Goal: Task Accomplishment & Management: Manage account settings

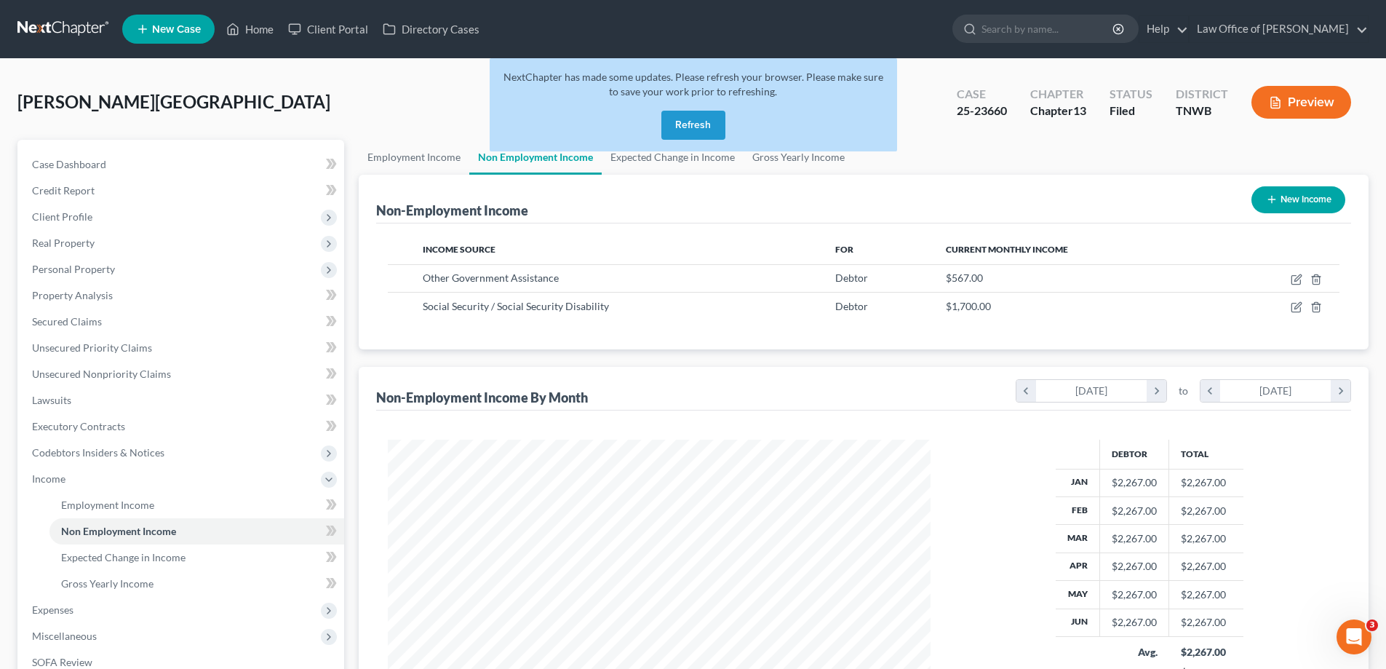
scroll to position [271, 572]
click at [702, 124] on button "Refresh" at bounding box center [693, 125] width 64 height 29
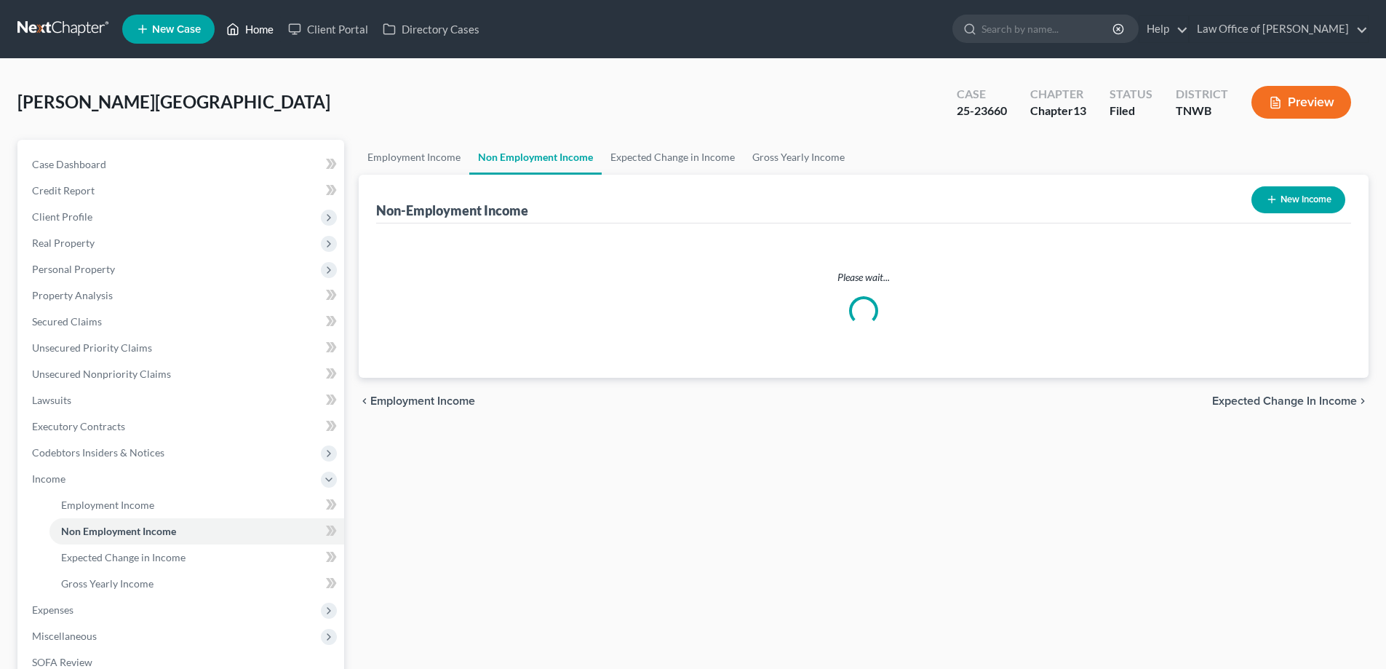
click at [264, 26] on link "Home" at bounding box center [250, 29] width 62 height 26
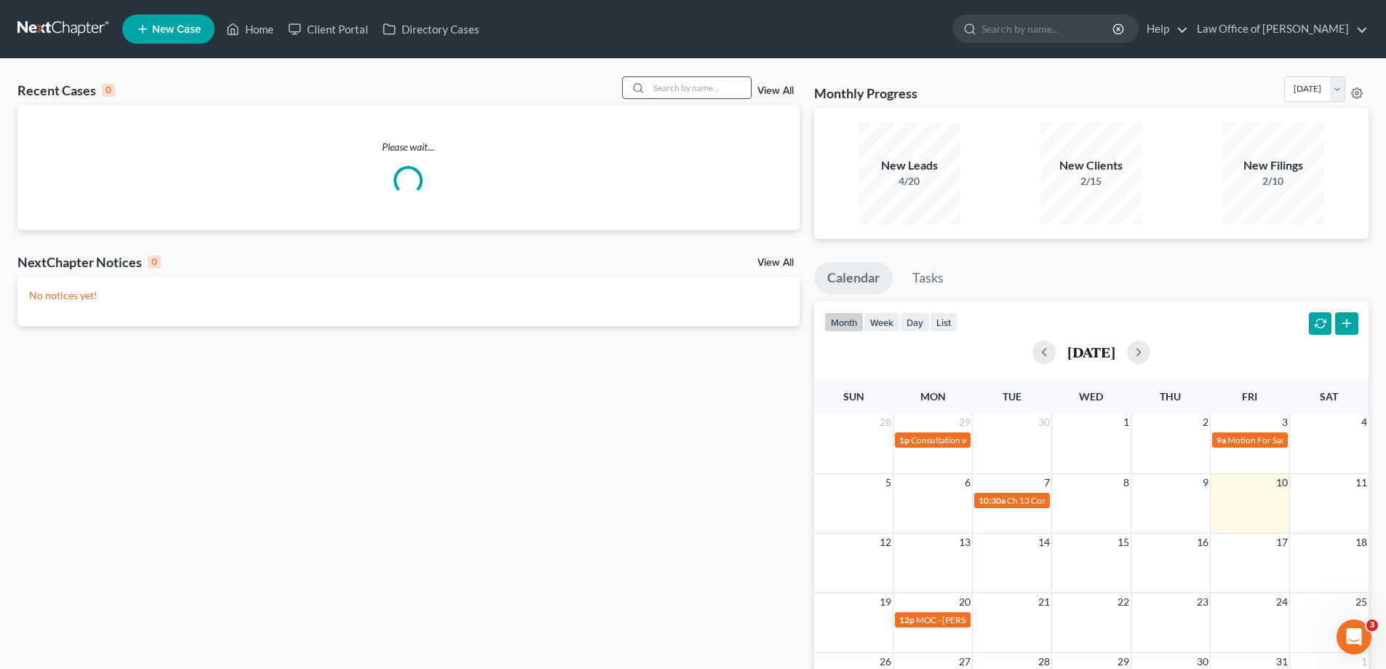
click at [701, 89] on input "search" at bounding box center [700, 87] width 102 height 21
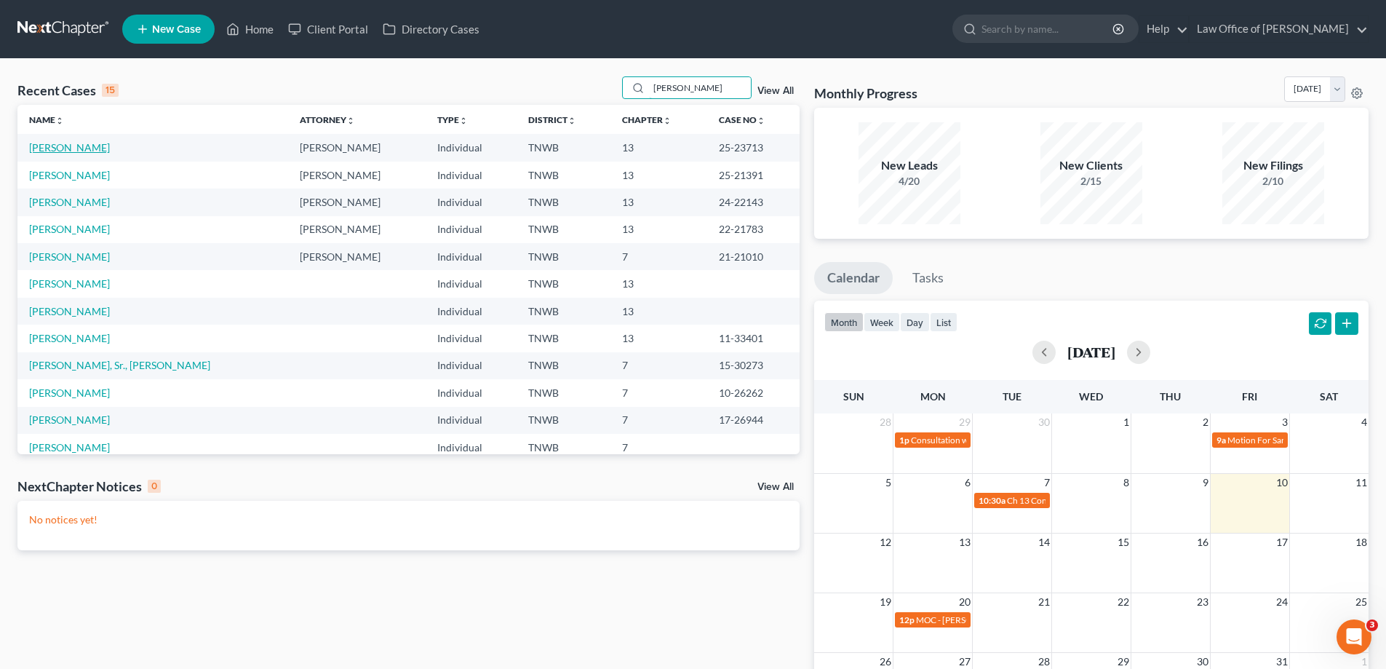
type input "taylor"
click at [72, 146] on link "Taylor, Akira" at bounding box center [69, 147] width 81 height 12
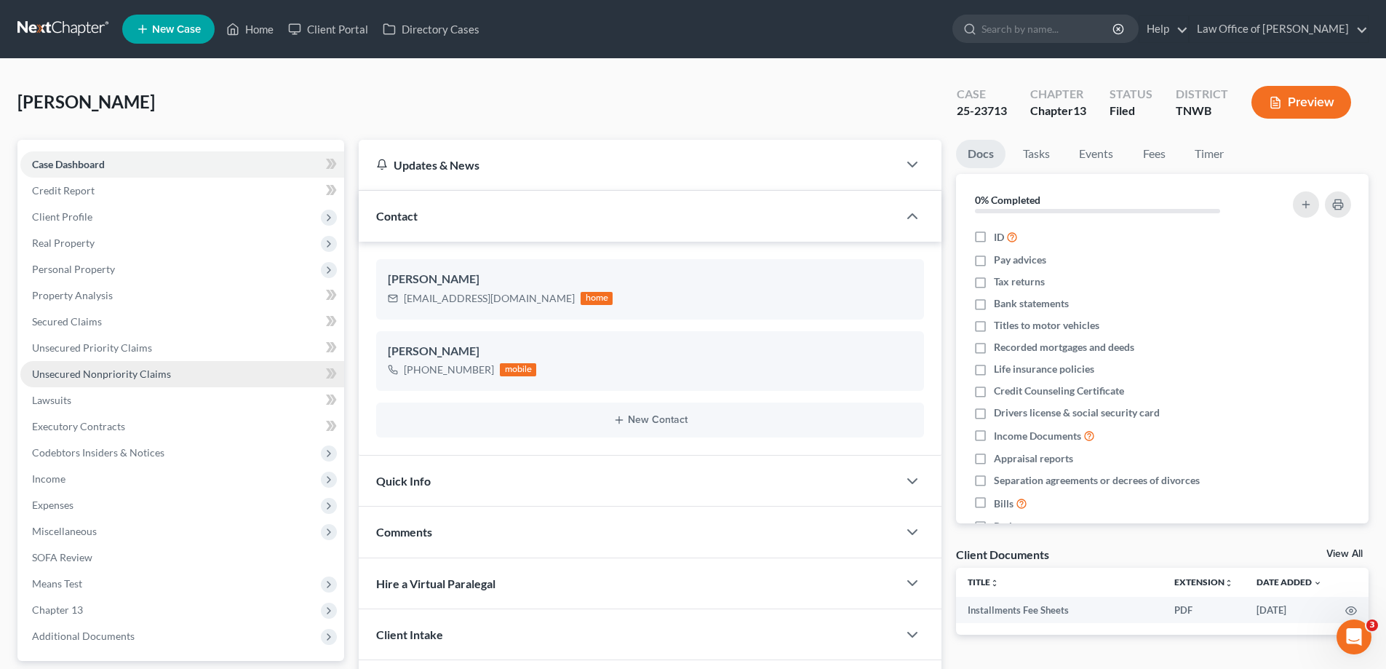
click at [121, 365] on link "Unsecured Nonpriority Claims" at bounding box center [182, 374] width 324 height 26
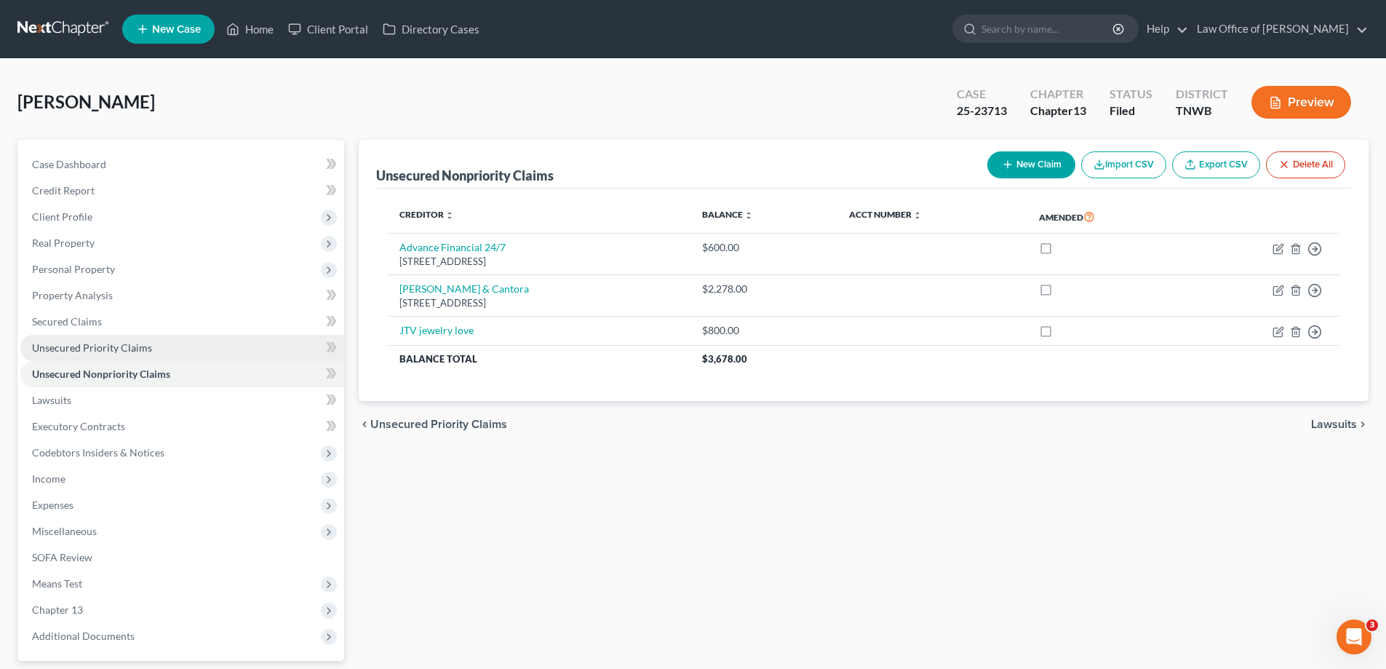
click at [112, 347] on span "Unsecured Priority Claims" at bounding box center [92, 347] width 120 height 12
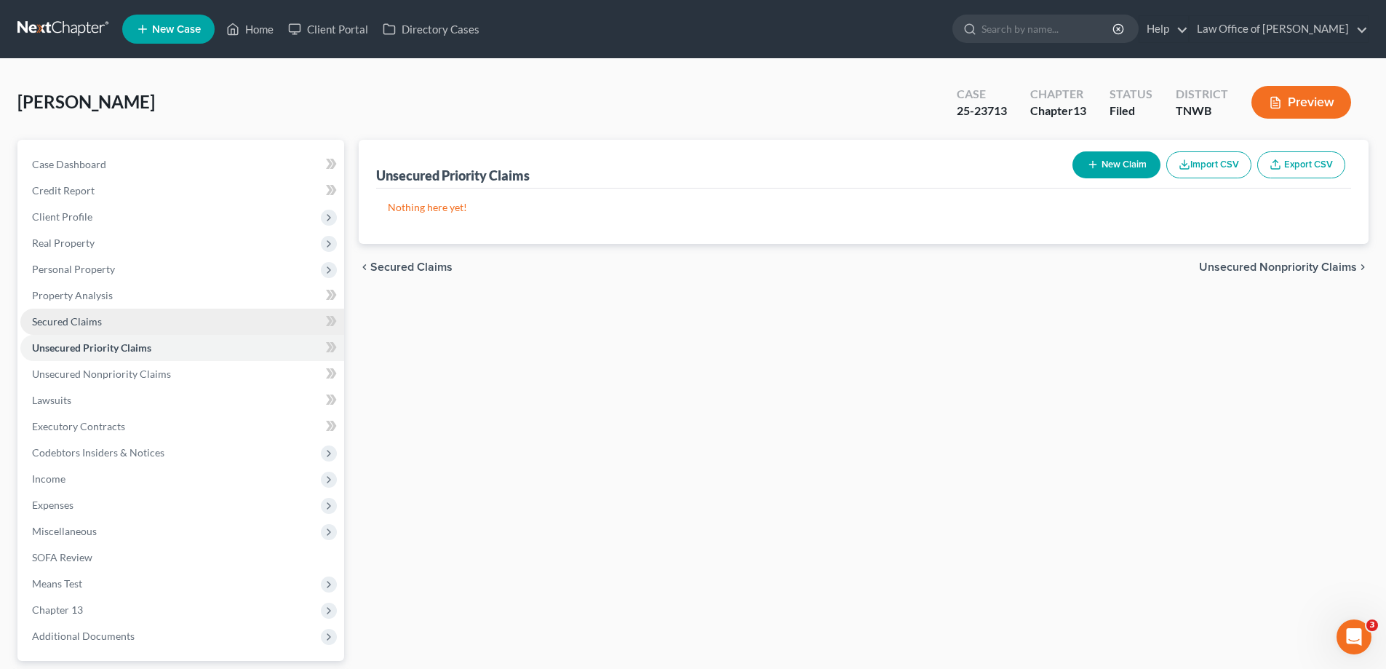
click at [67, 318] on span "Secured Claims" at bounding box center [67, 321] width 70 height 12
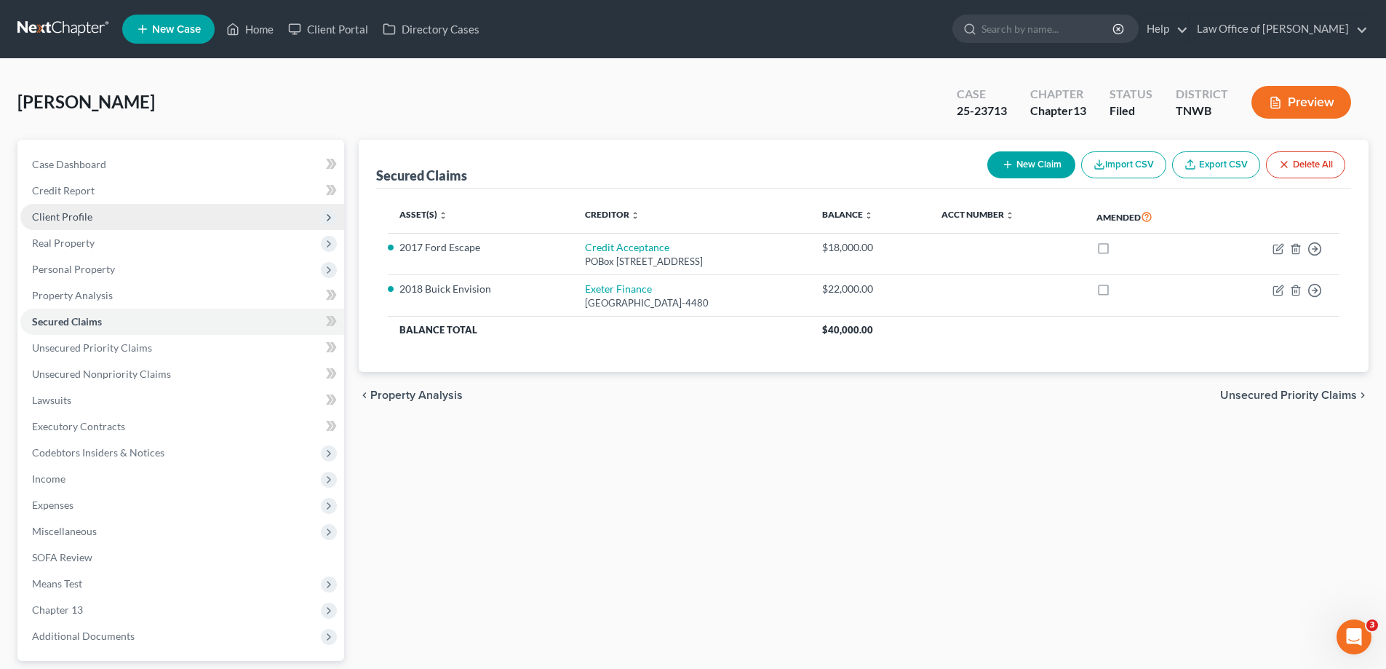
click at [89, 214] on span "Client Profile" at bounding box center [62, 216] width 60 height 12
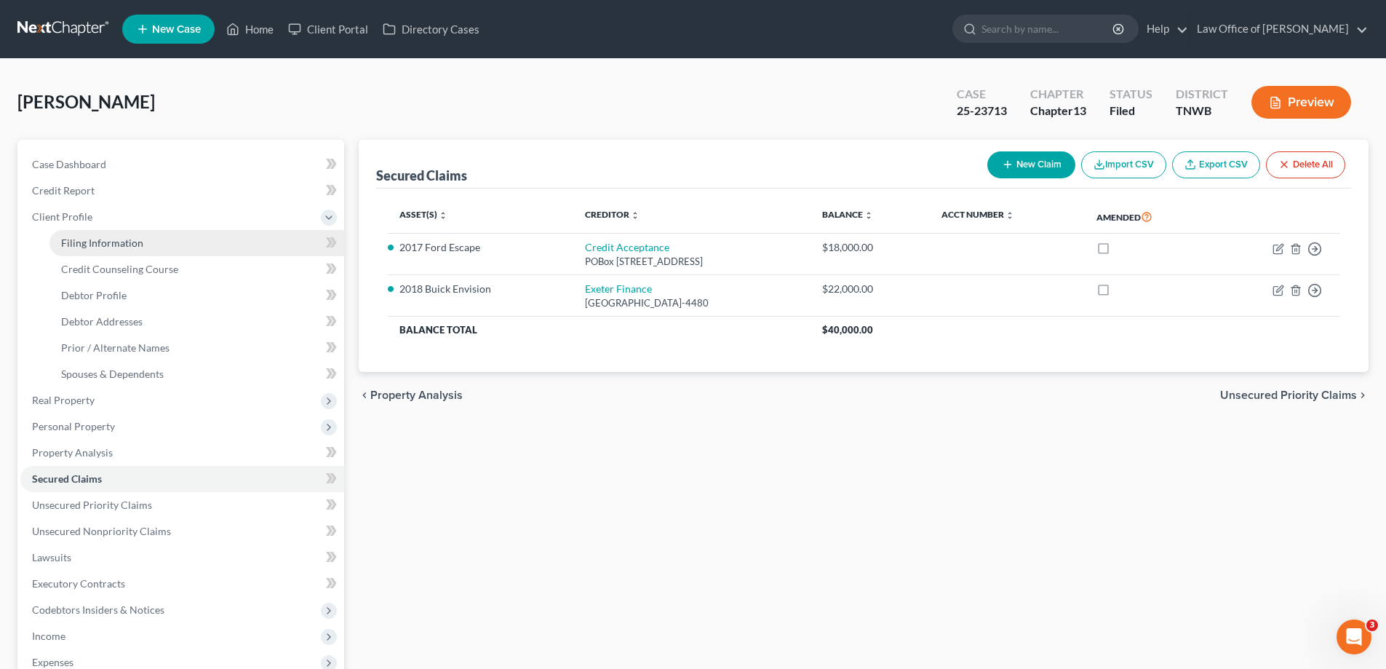
click at [107, 235] on link "Filing Information" at bounding box center [196, 243] width 295 height 26
select select "1"
select select "0"
select select "3"
select select "44"
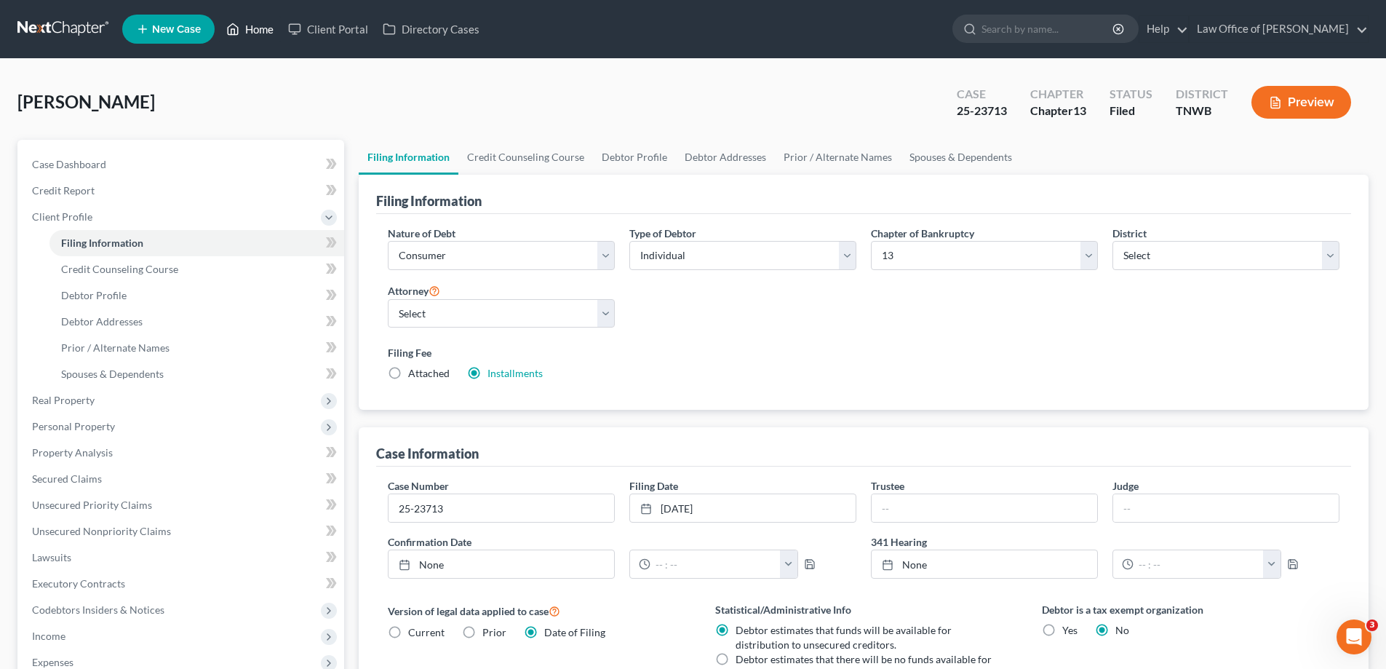
click at [260, 30] on link "Home" at bounding box center [250, 29] width 62 height 26
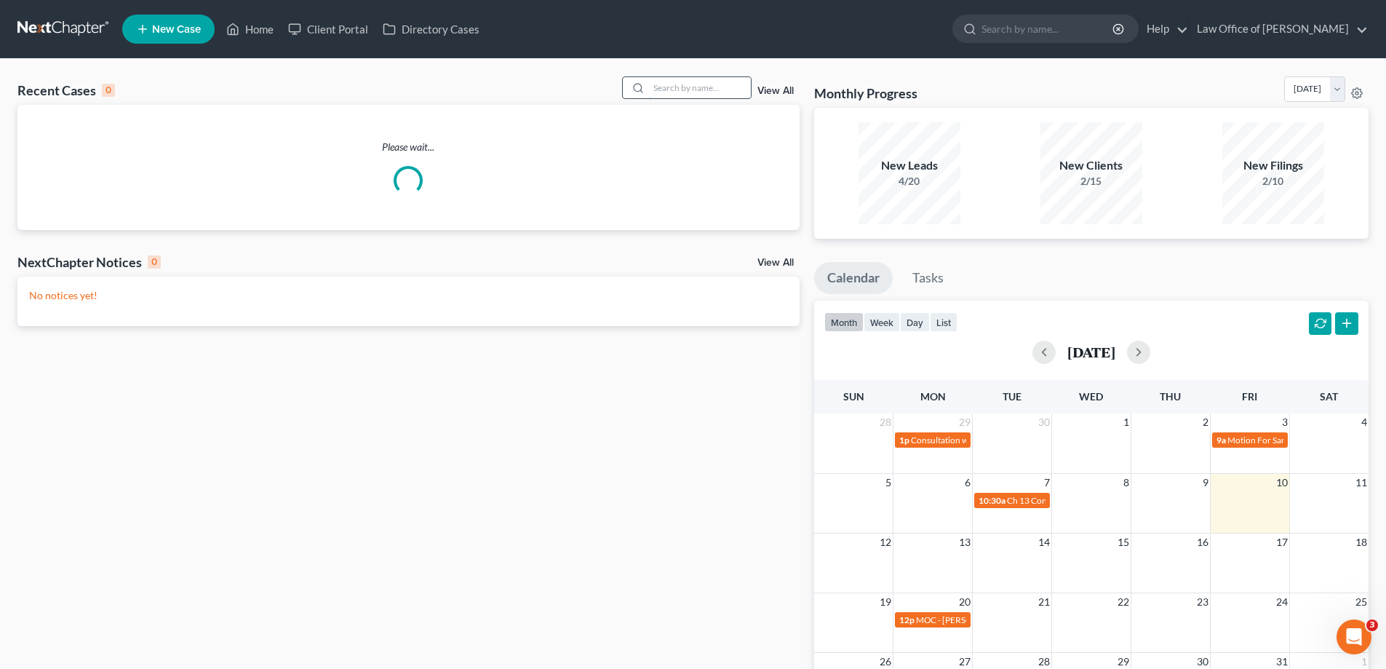
click at [687, 90] on input "search" at bounding box center [700, 87] width 102 height 21
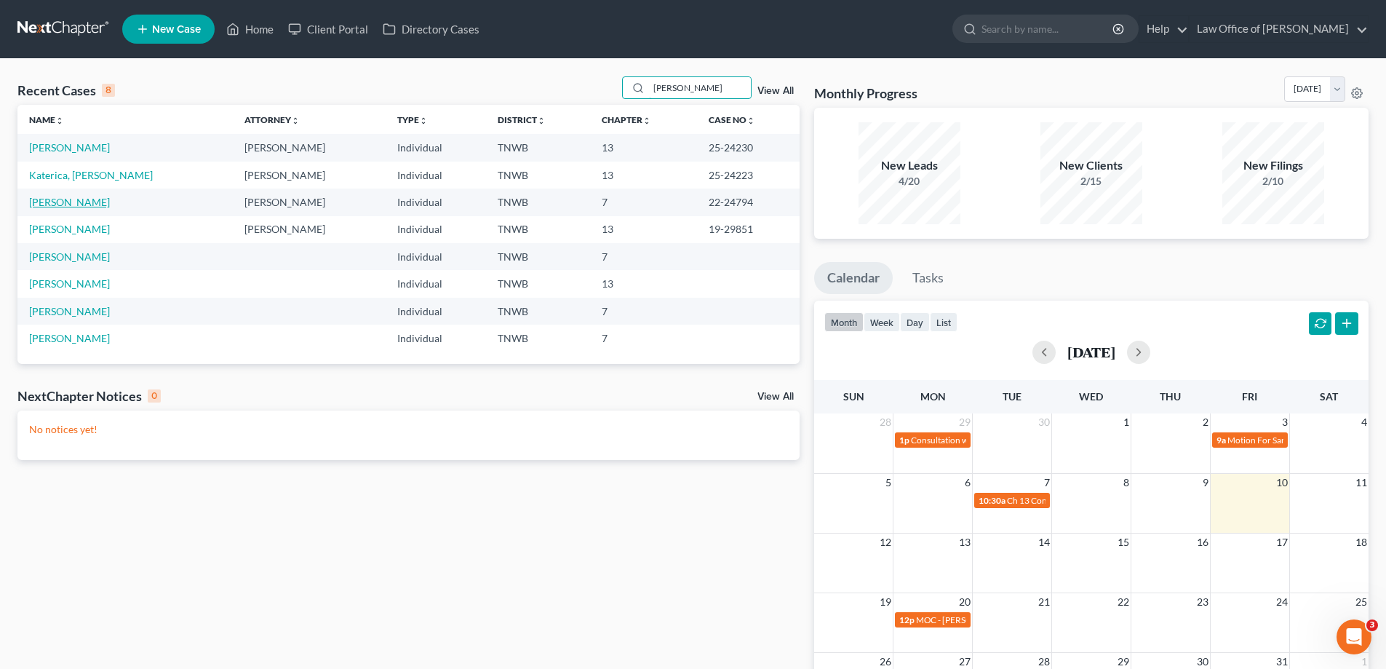
type input "henderson"
click at [104, 201] on link "Henderson, Crystal" at bounding box center [69, 202] width 81 height 12
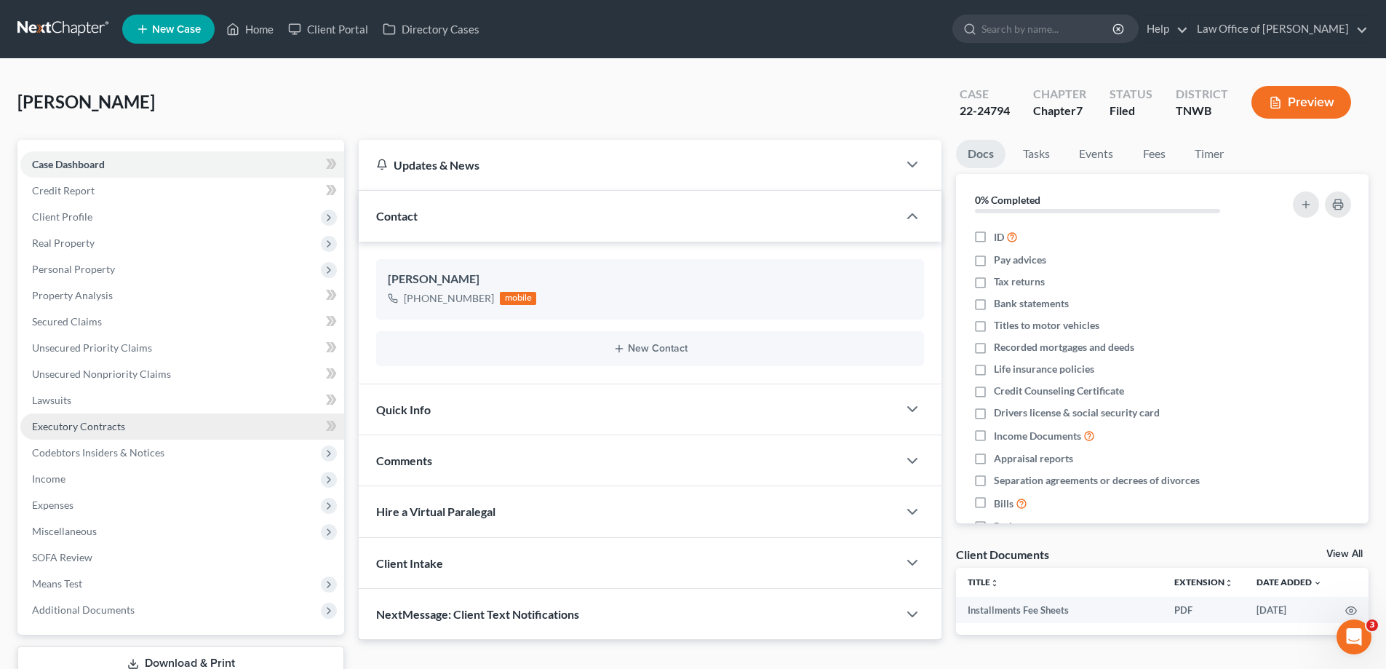
click at [57, 425] on span "Executory Contracts" at bounding box center [78, 426] width 93 height 12
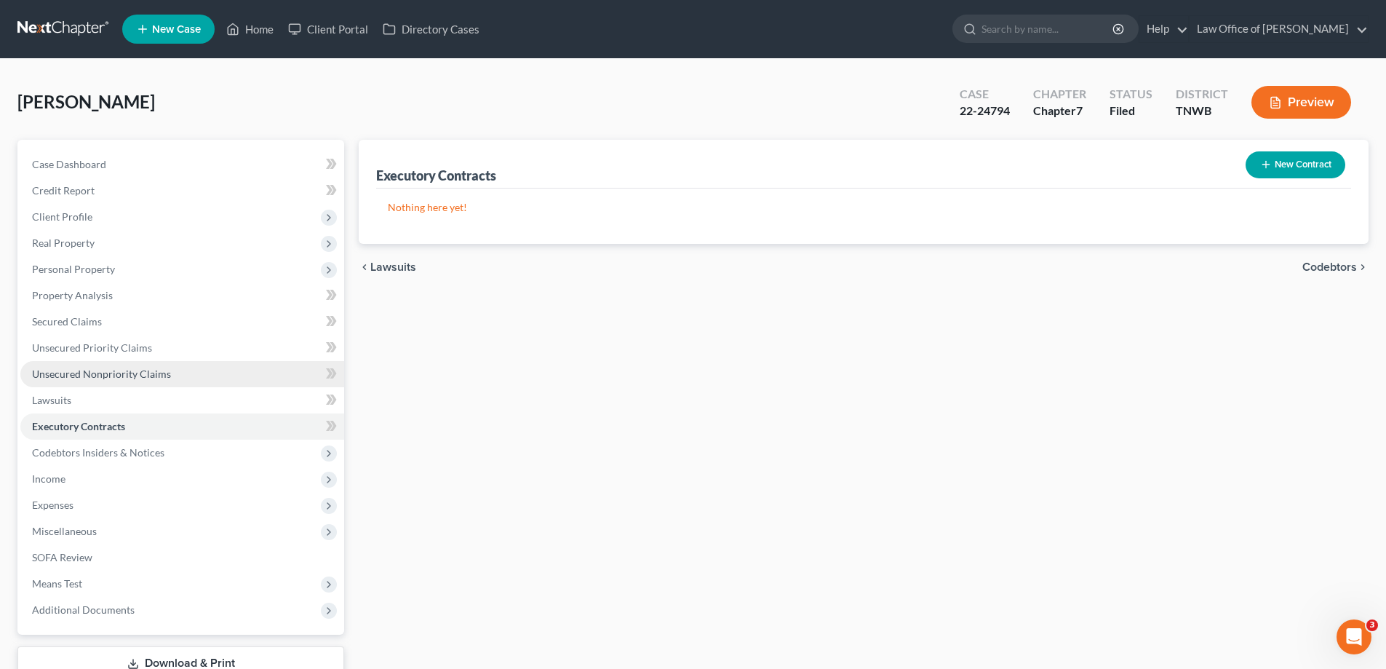
click at [90, 375] on span "Unsecured Nonpriority Claims" at bounding box center [101, 373] width 139 height 12
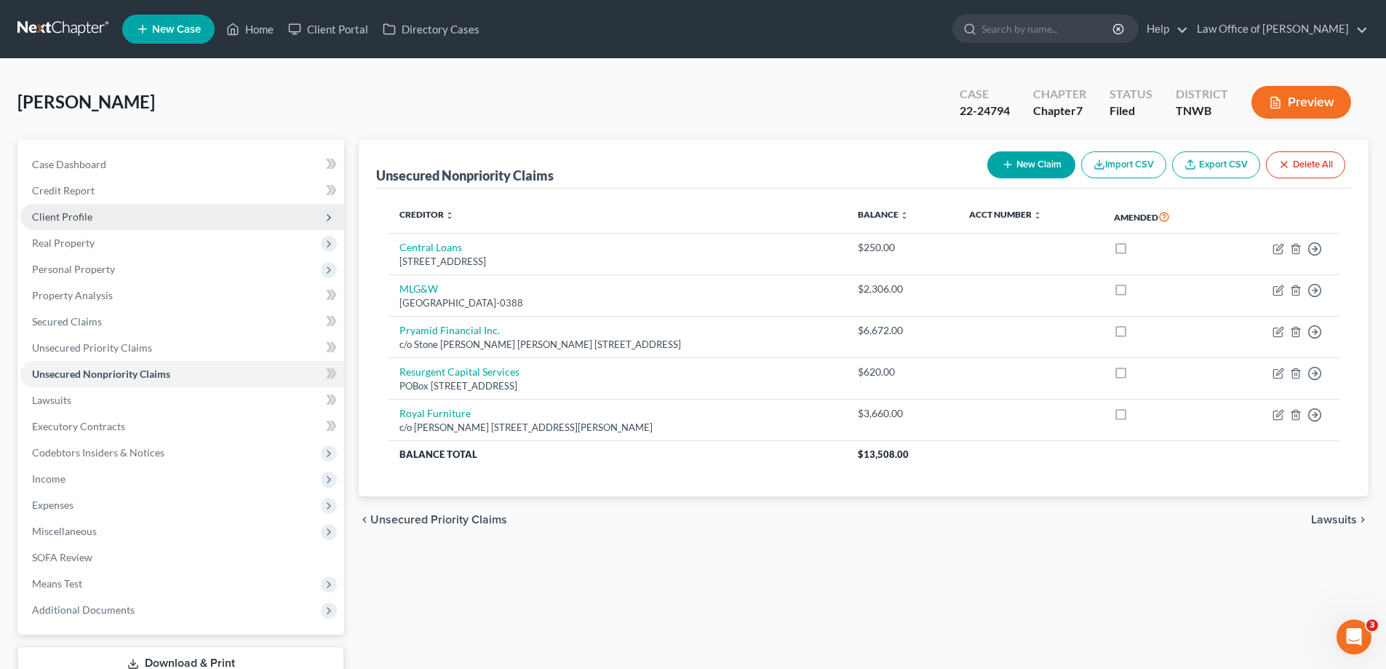
click at [68, 215] on span "Client Profile" at bounding box center [62, 216] width 60 height 12
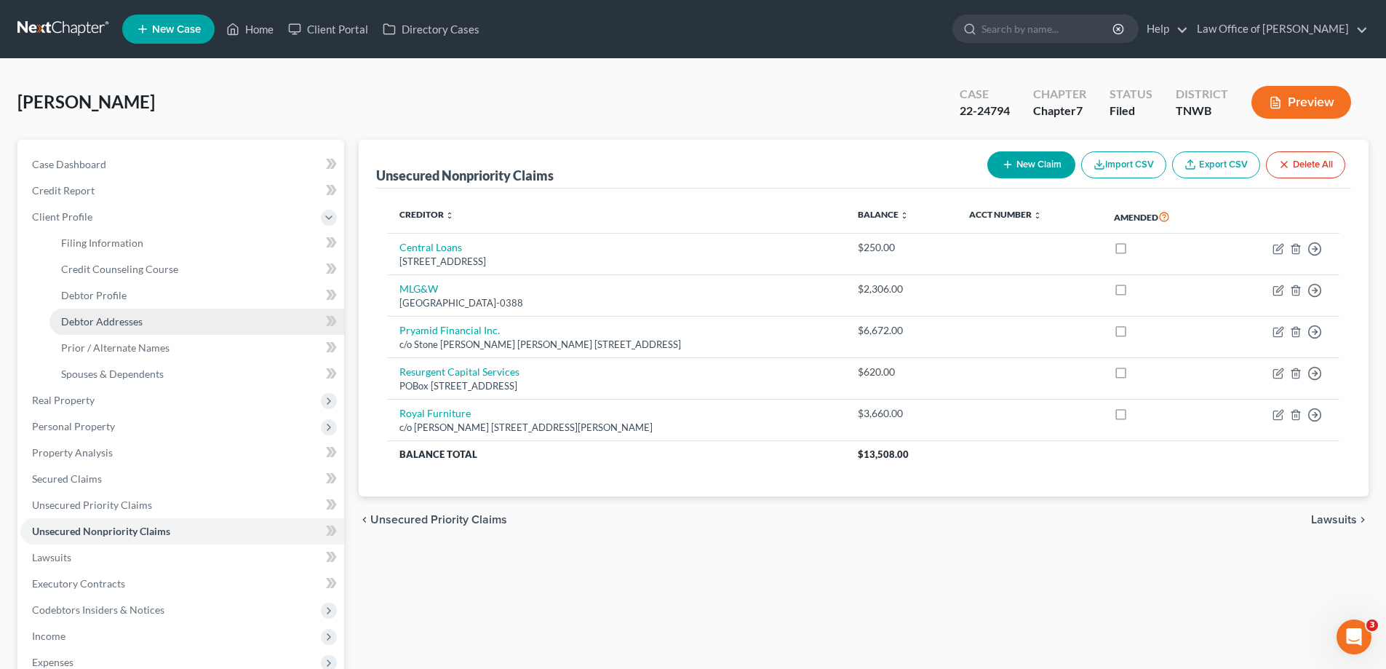
click at [126, 319] on span "Debtor Addresses" at bounding box center [101, 321] width 81 height 12
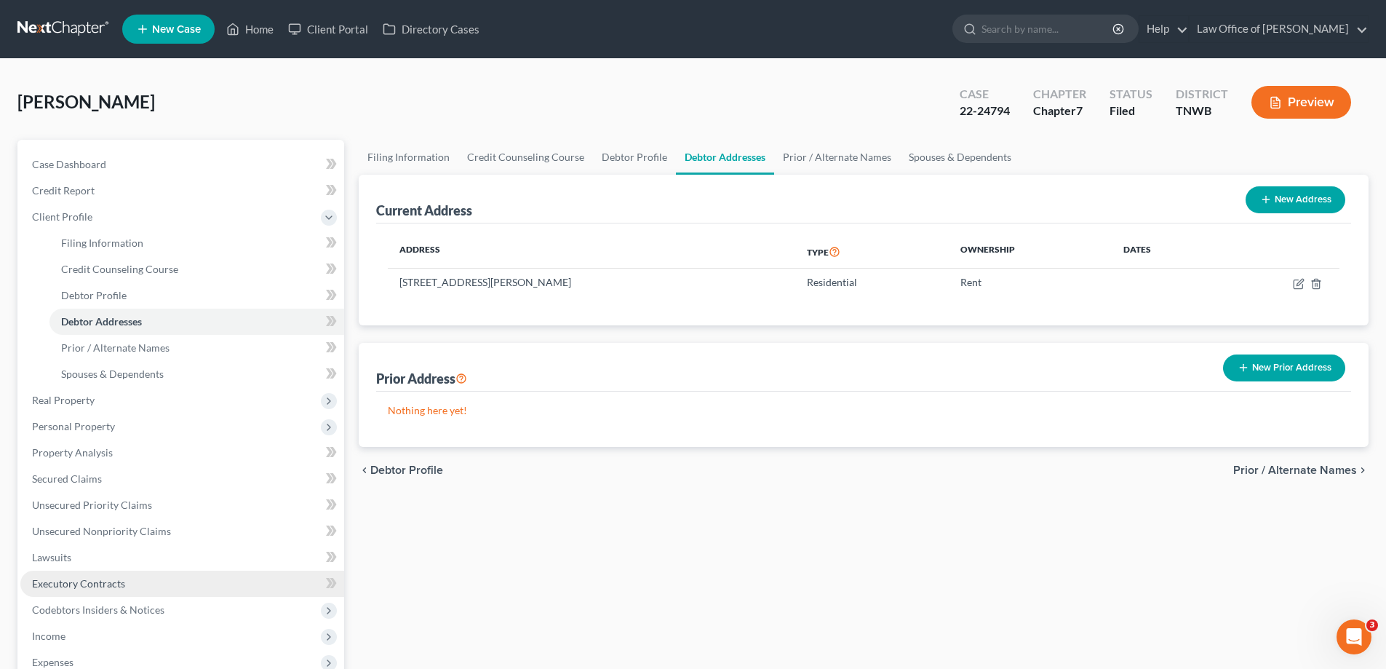
click at [105, 587] on span "Executory Contracts" at bounding box center [78, 583] width 93 height 12
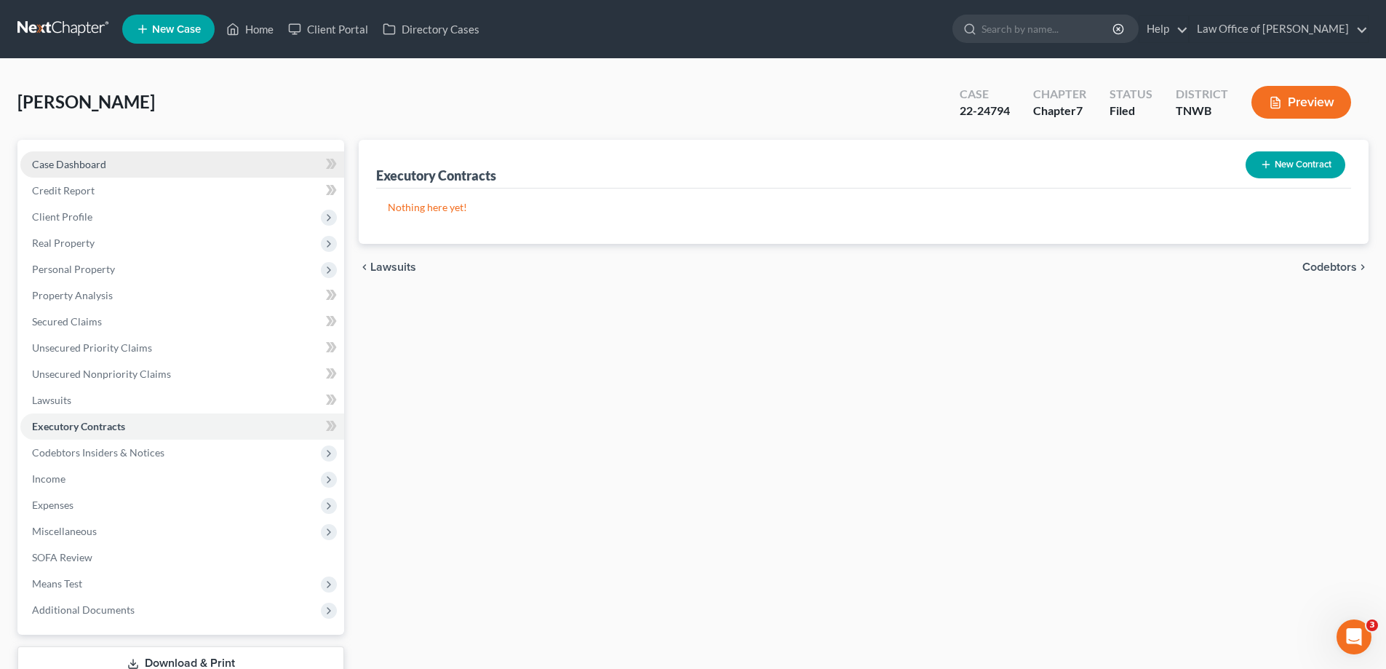
click at [99, 166] on span "Case Dashboard" at bounding box center [69, 164] width 74 height 12
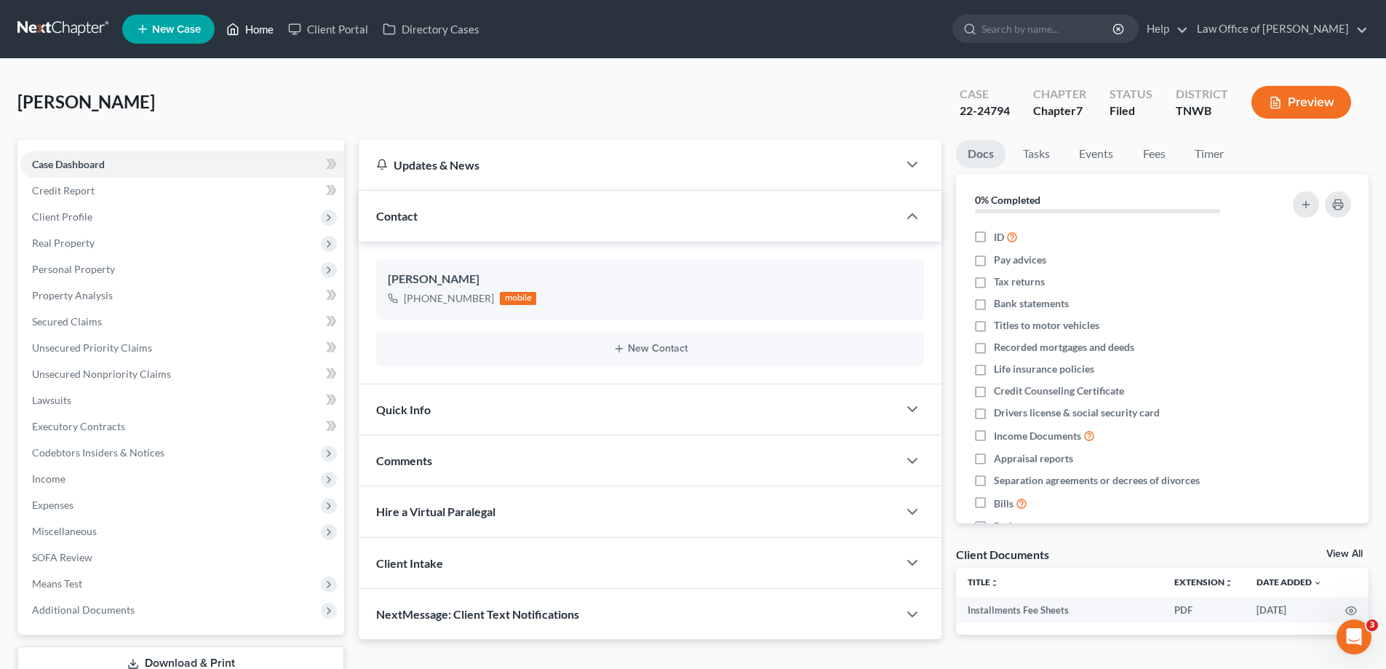
click at [255, 25] on link "Home" at bounding box center [250, 29] width 62 height 26
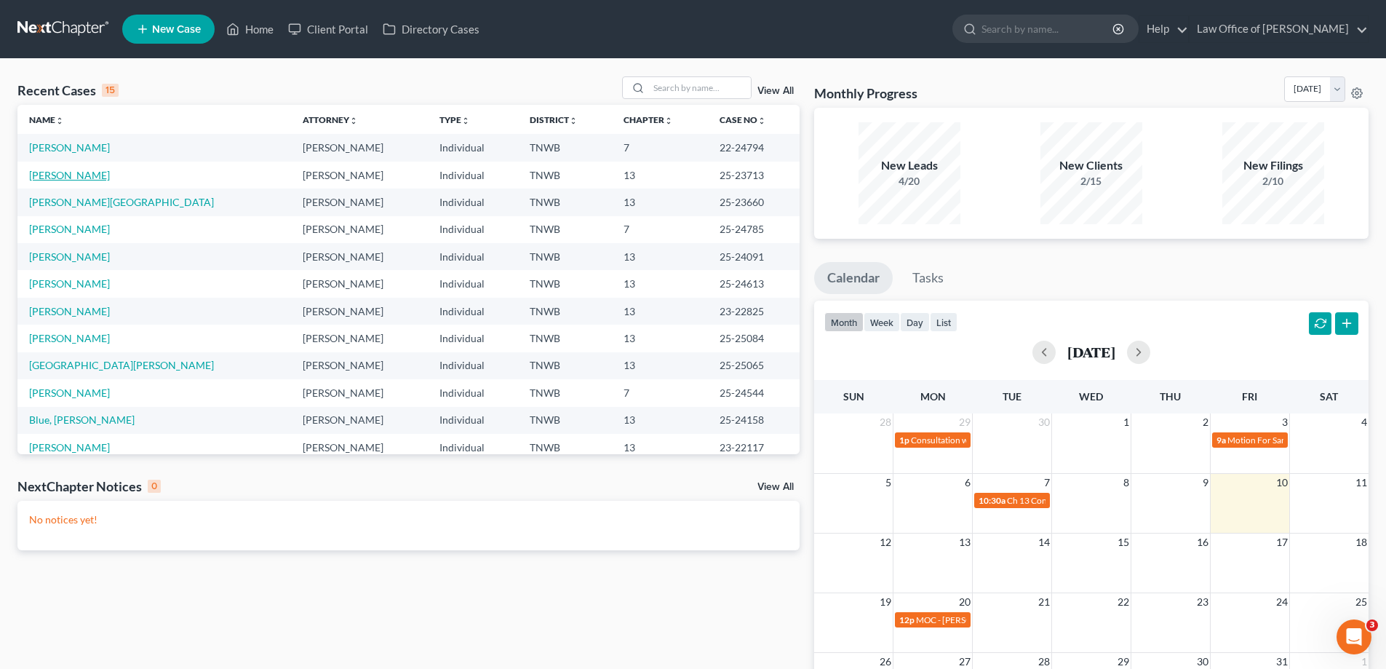
click at [65, 172] on link "Taylor, Akira" at bounding box center [69, 175] width 81 height 12
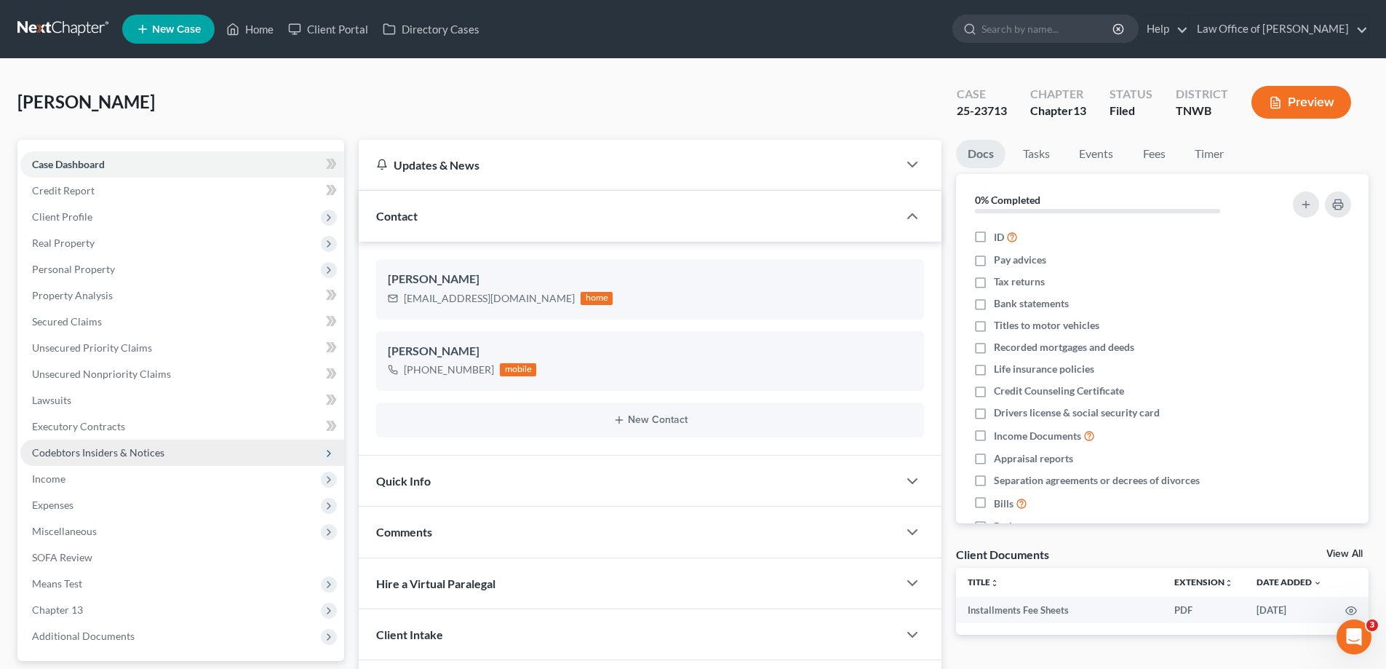
click at [65, 454] on span "Codebtors Insiders & Notices" at bounding box center [98, 452] width 132 height 12
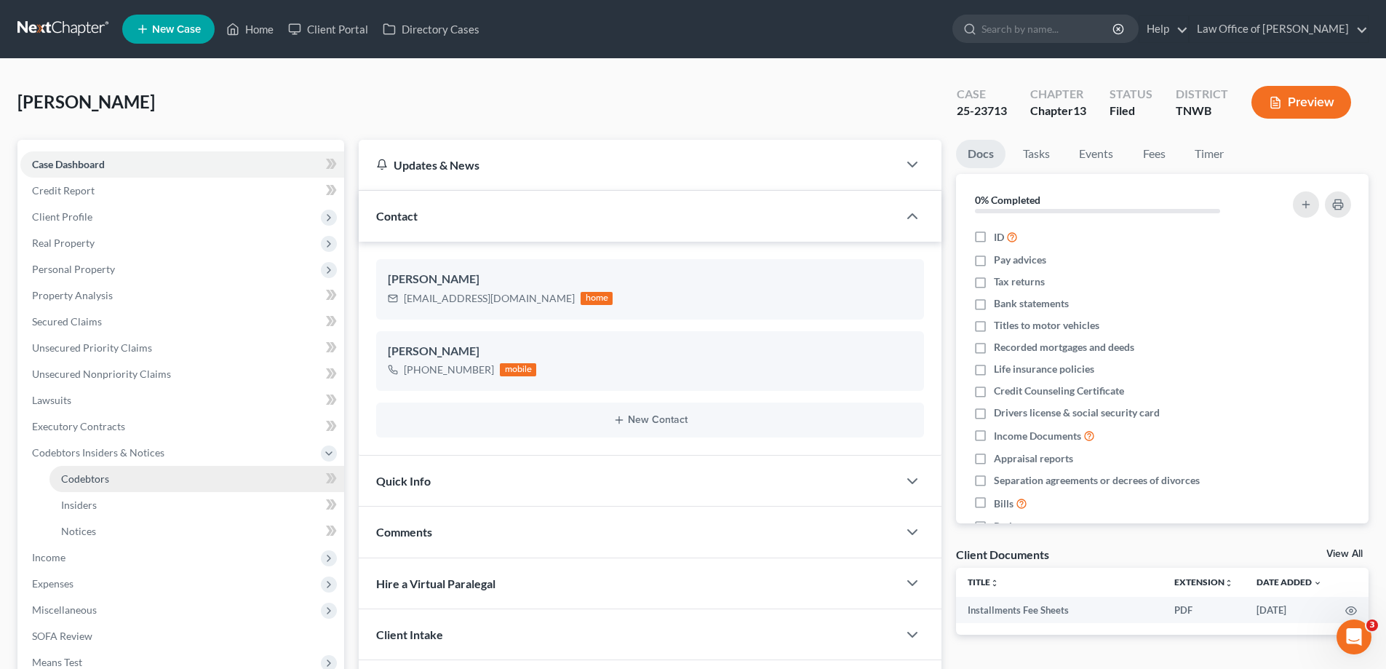
click at [74, 470] on link "Codebtors" at bounding box center [196, 479] width 295 height 26
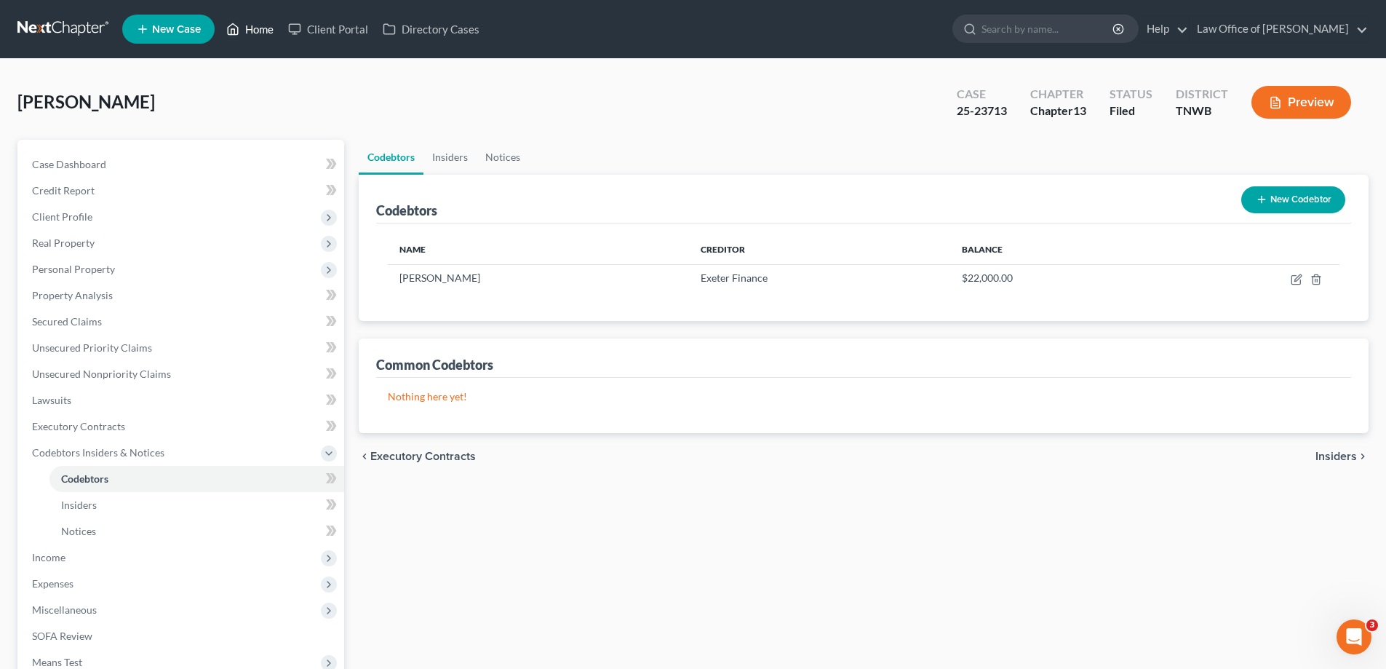
click at [250, 26] on link "Home" at bounding box center [250, 29] width 62 height 26
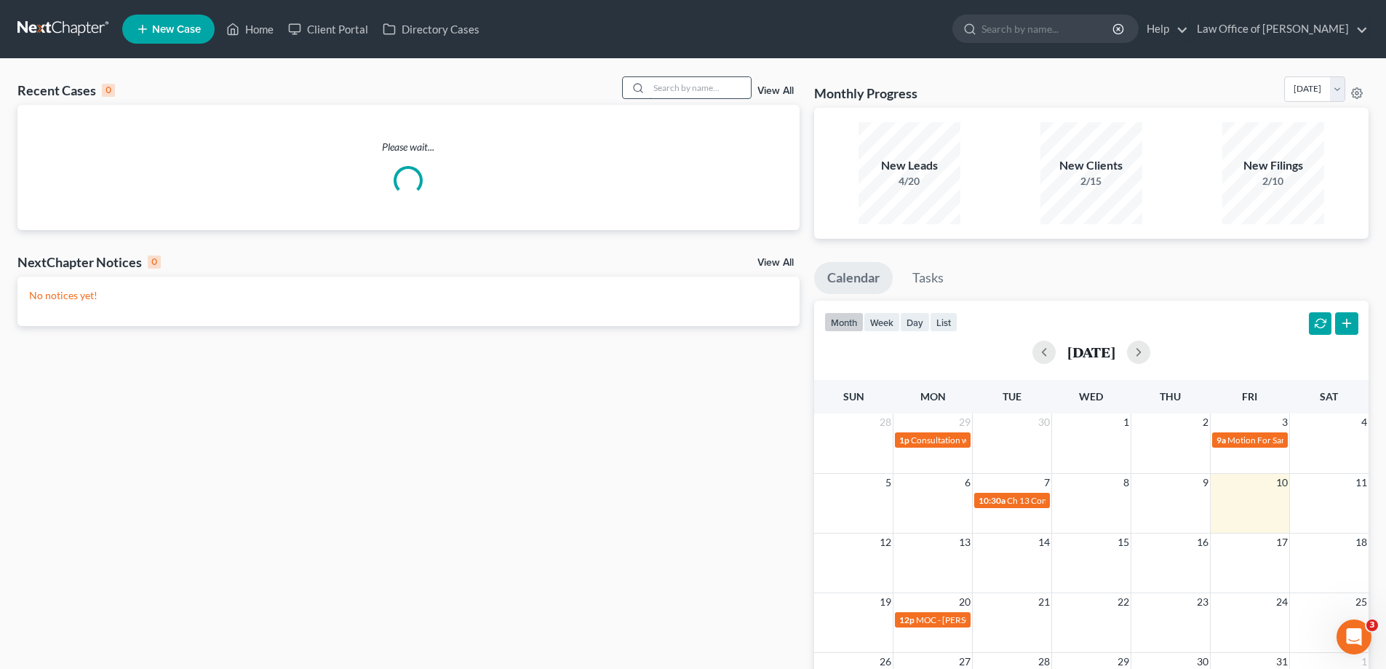
click at [712, 90] on input "search" at bounding box center [700, 87] width 102 height 21
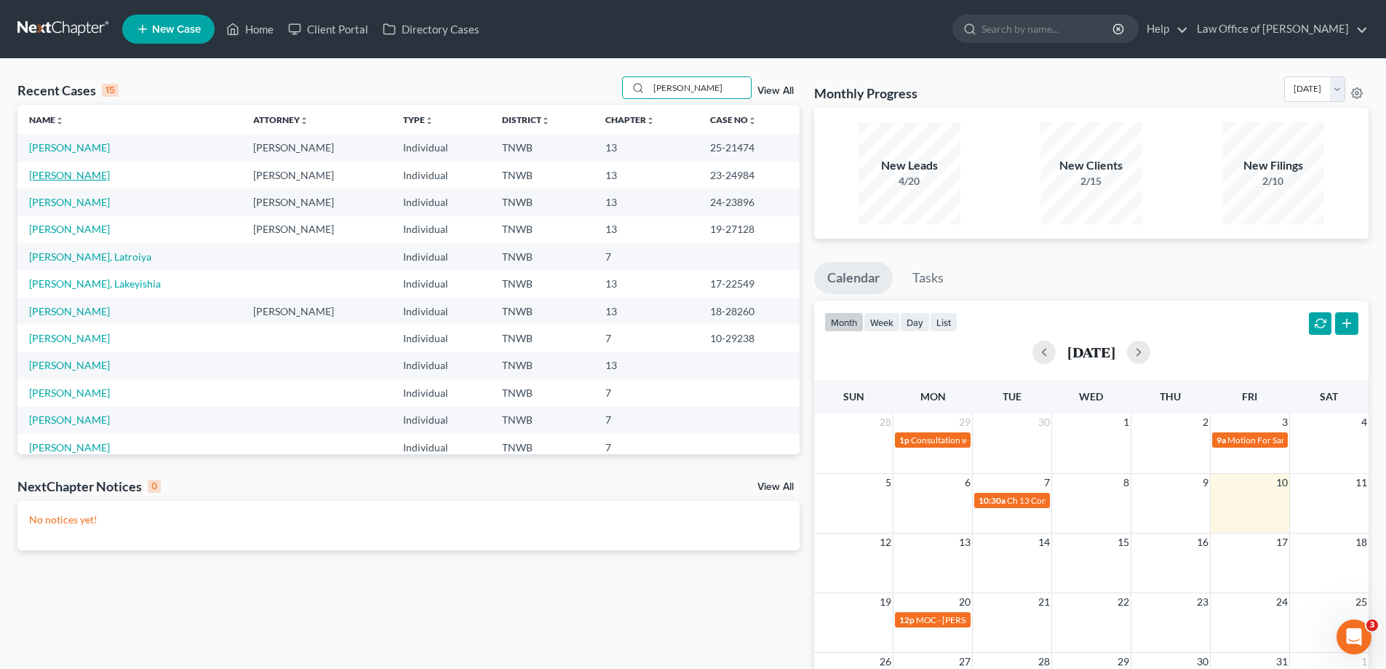
type input "harris"
click at [80, 173] on link "Harris, Kenneth" at bounding box center [69, 175] width 81 height 12
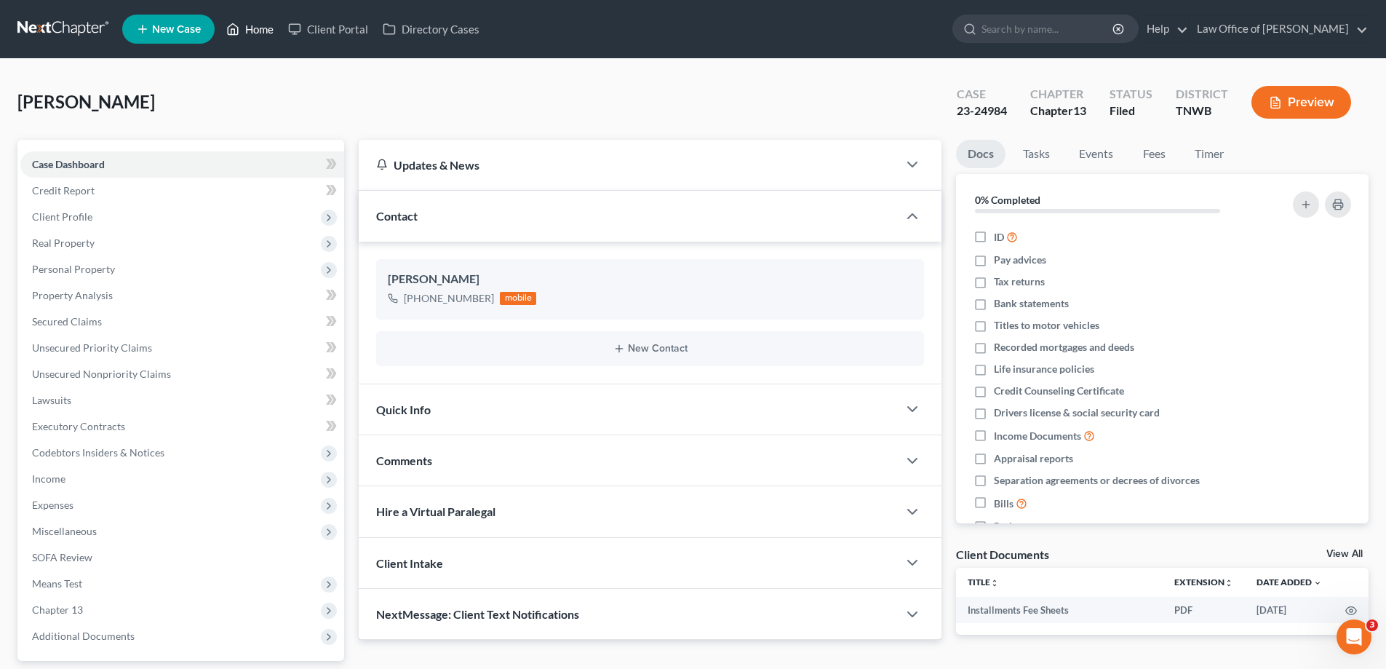
click at [271, 26] on link "Home" at bounding box center [250, 29] width 62 height 26
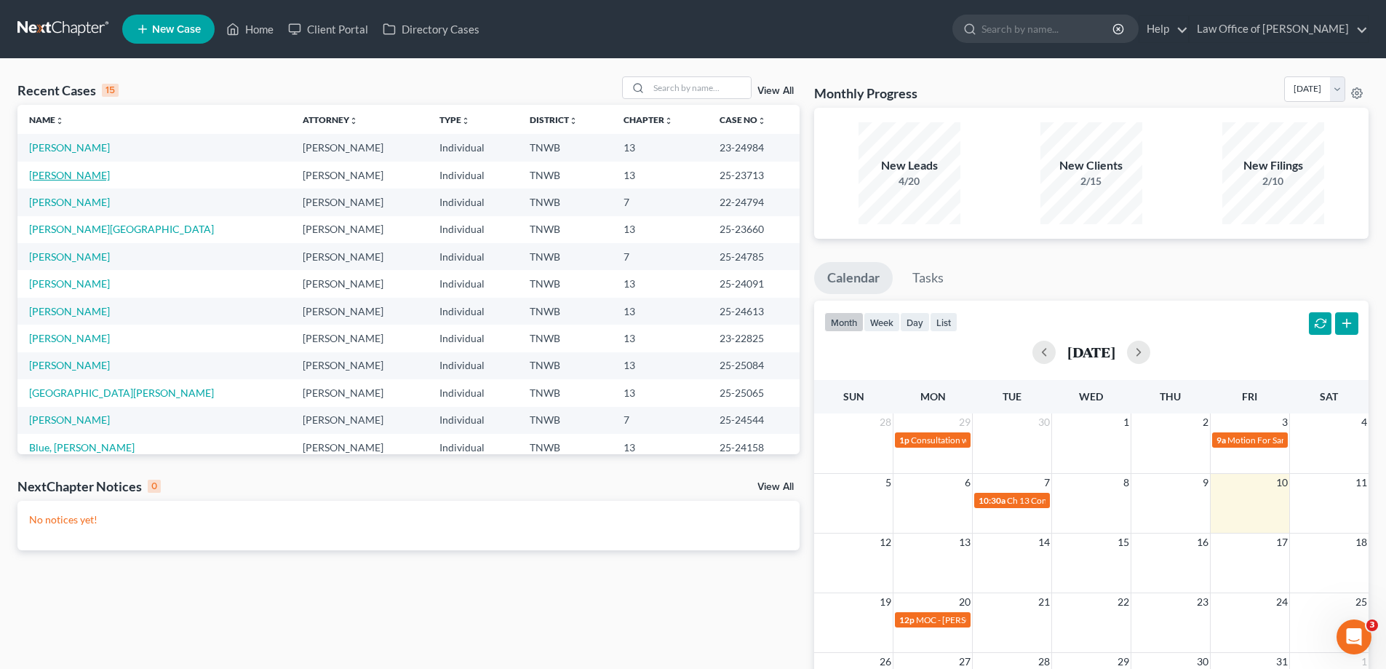
click at [60, 170] on link "Taylor, Akira" at bounding box center [69, 175] width 81 height 12
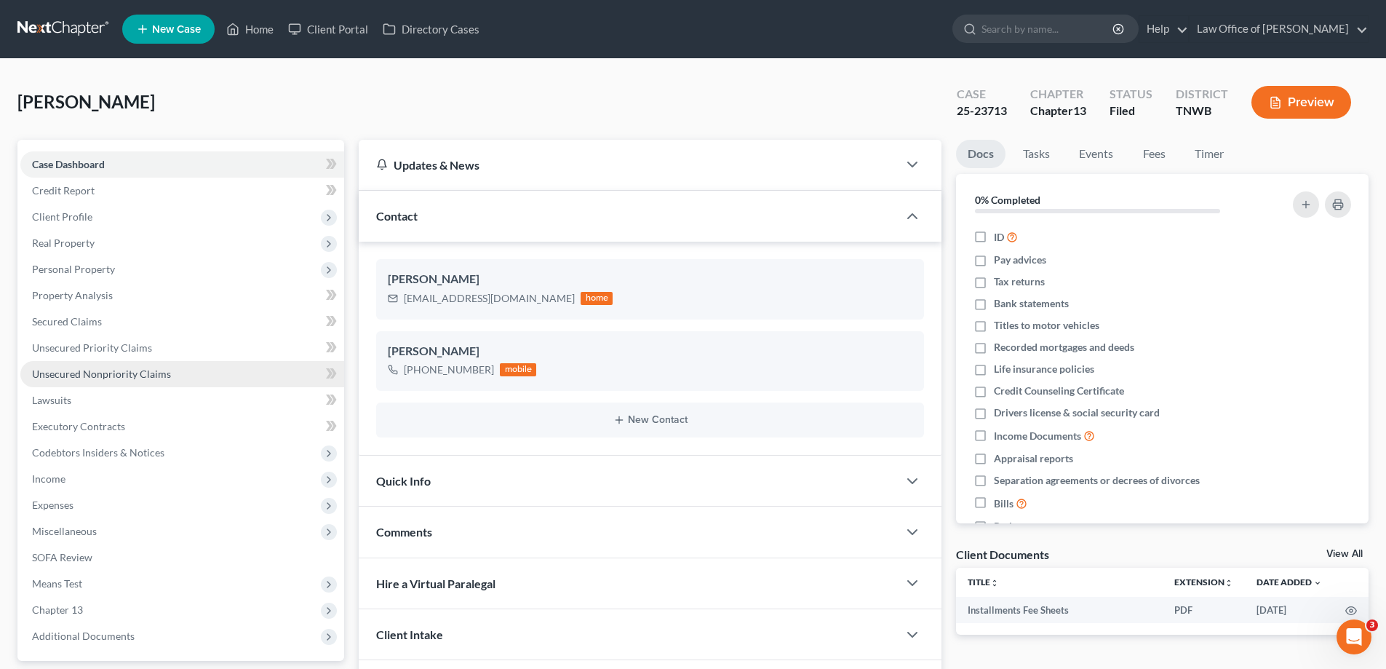
click at [129, 372] on span "Unsecured Nonpriority Claims" at bounding box center [101, 373] width 139 height 12
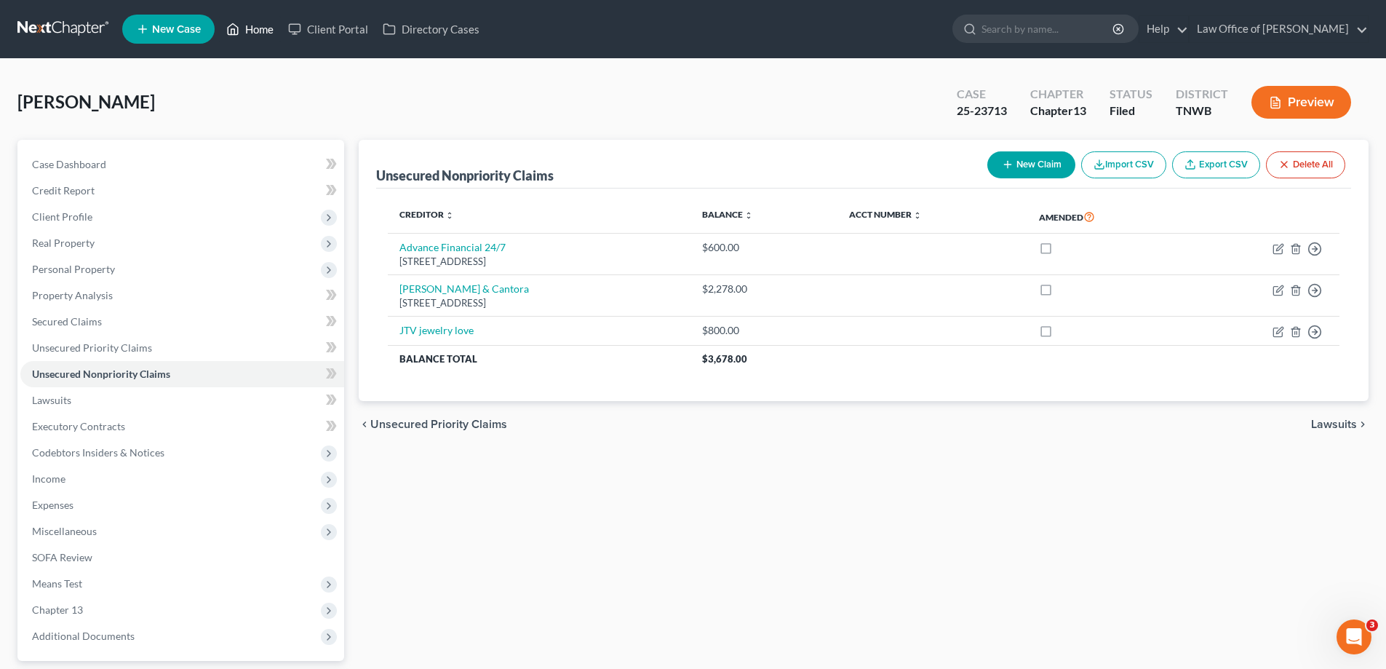
click at [252, 30] on link "Home" at bounding box center [250, 29] width 62 height 26
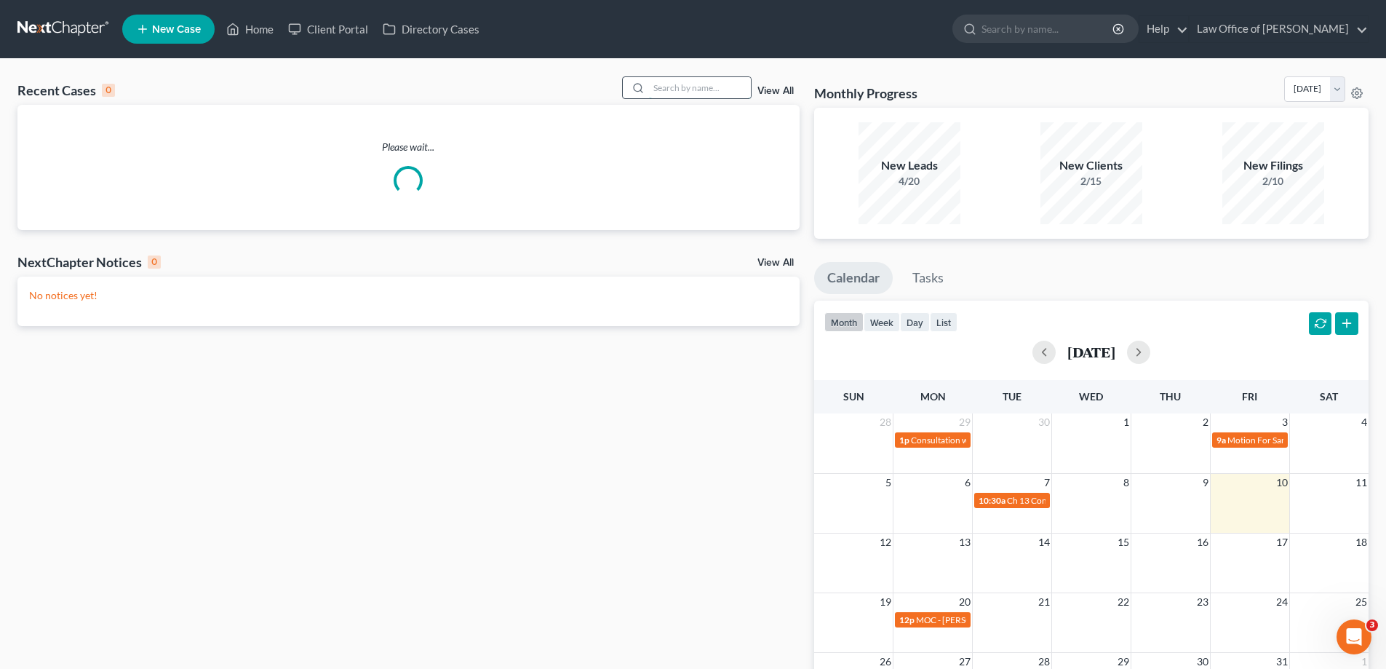
click at [692, 89] on input "search" at bounding box center [700, 87] width 102 height 21
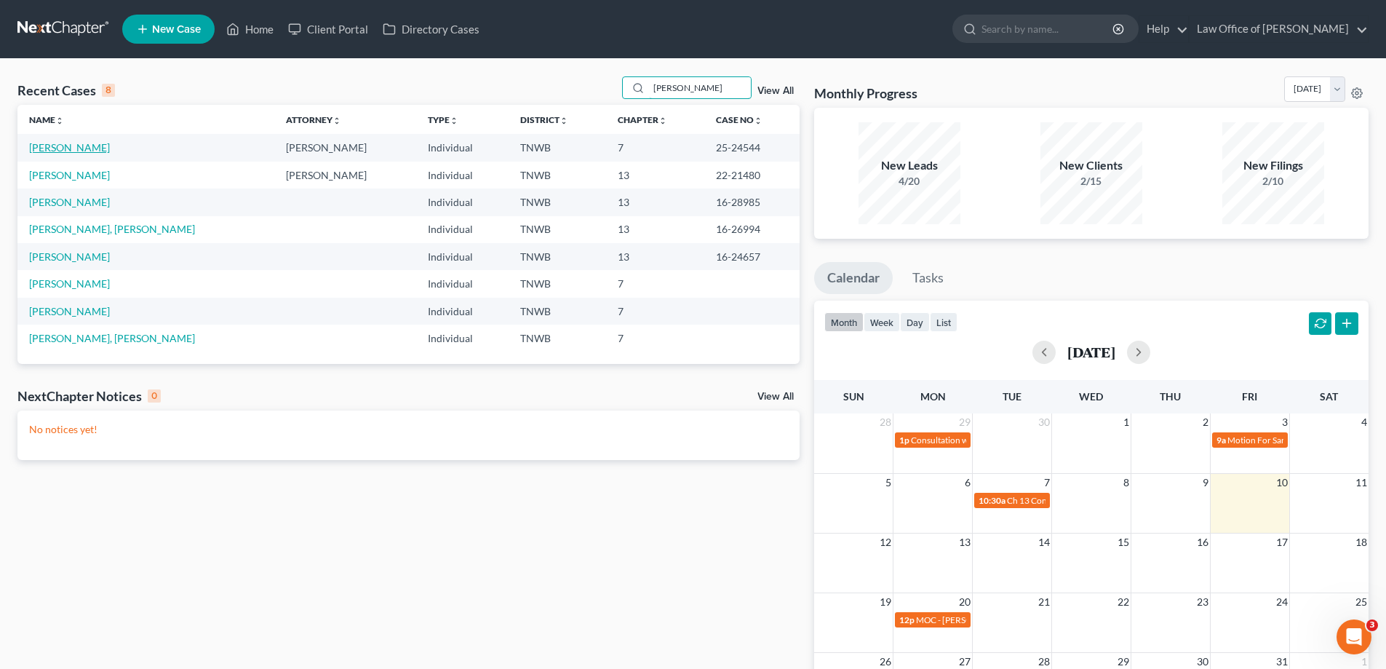
type input "boyd"
click at [81, 143] on link "Boyd, Ashley" at bounding box center [69, 147] width 81 height 12
select select "2"
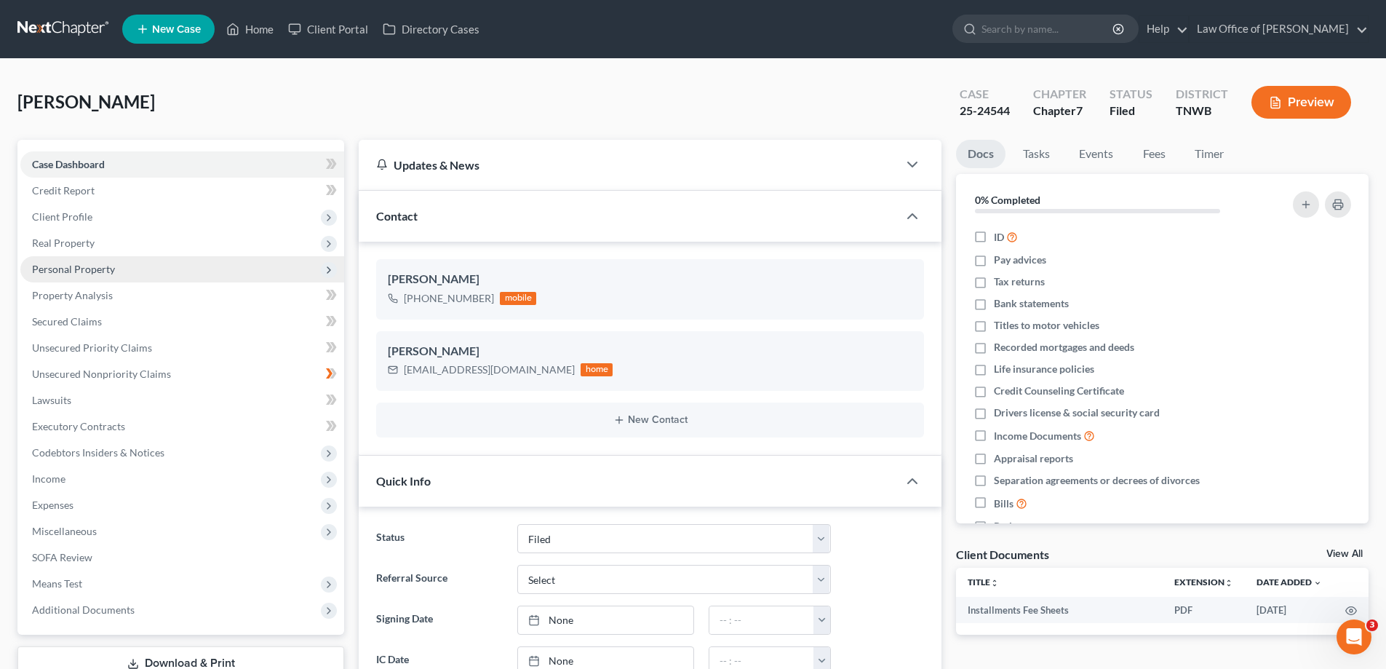
drag, startPoint x: 87, startPoint y: 221, endPoint x: 95, endPoint y: 260, distance: 40.1
click at [87, 221] on span "Client Profile" at bounding box center [62, 216] width 60 height 12
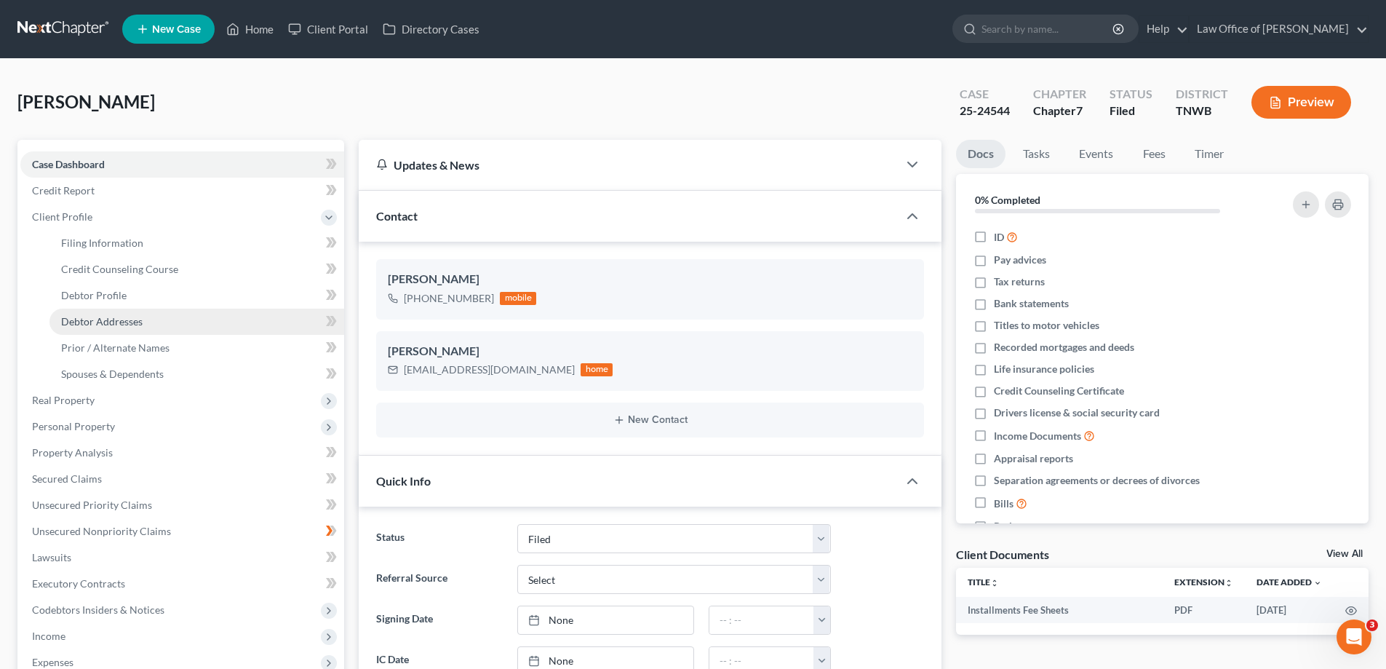
click at [122, 319] on span "Debtor Addresses" at bounding box center [101, 321] width 81 height 12
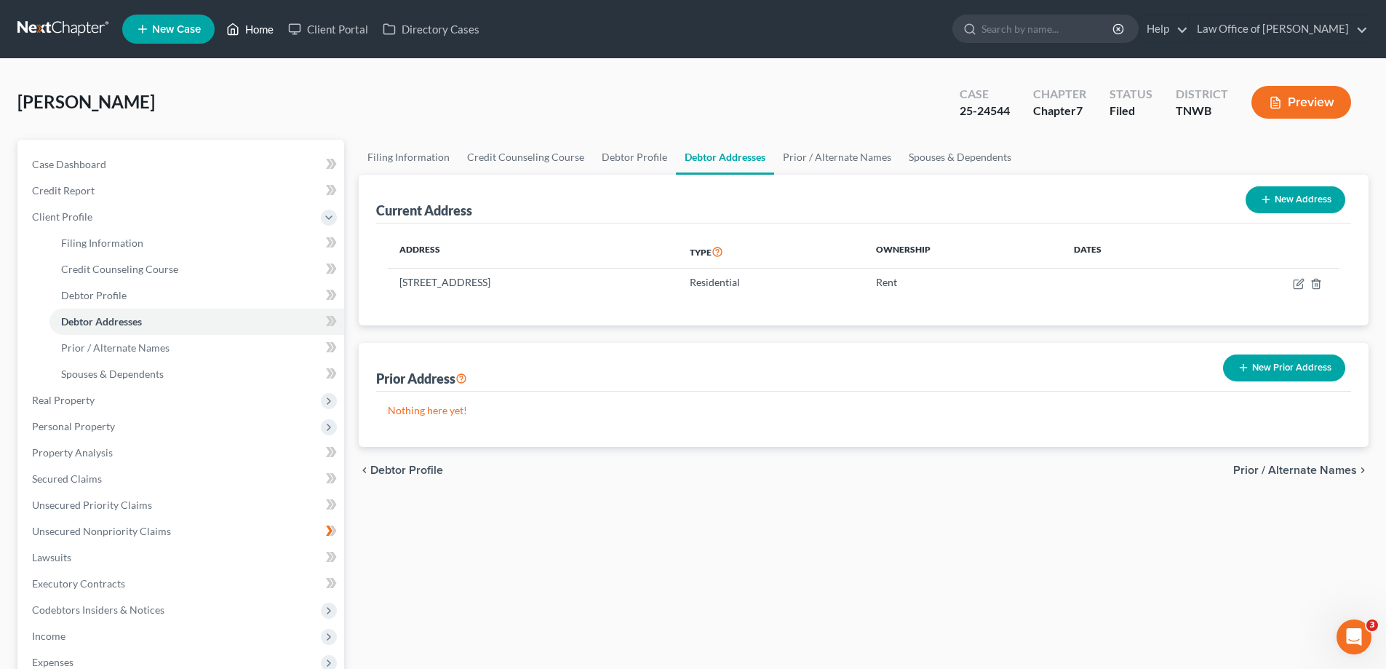
click at [268, 25] on link "Home" at bounding box center [250, 29] width 62 height 26
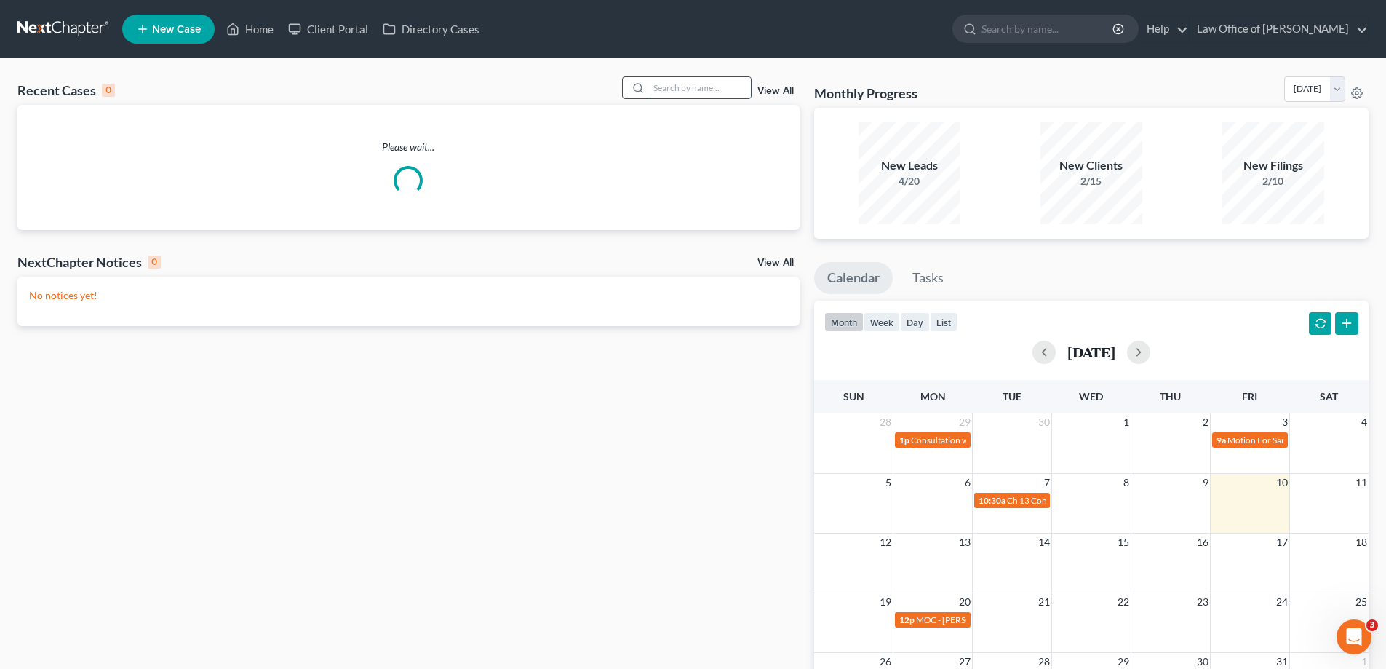
click at [678, 97] on input "search" at bounding box center [700, 87] width 102 height 21
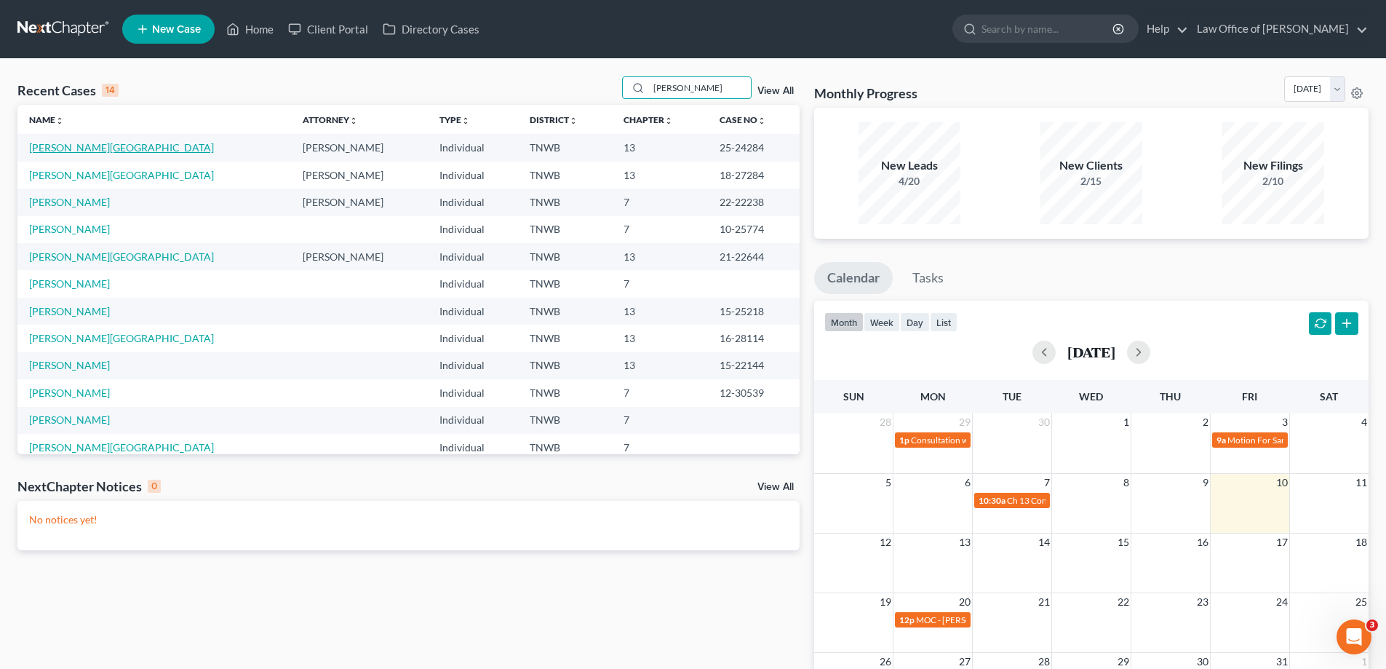
type input "cole"
click at [88, 146] on link "Cole, Cheronda" at bounding box center [121, 147] width 185 height 12
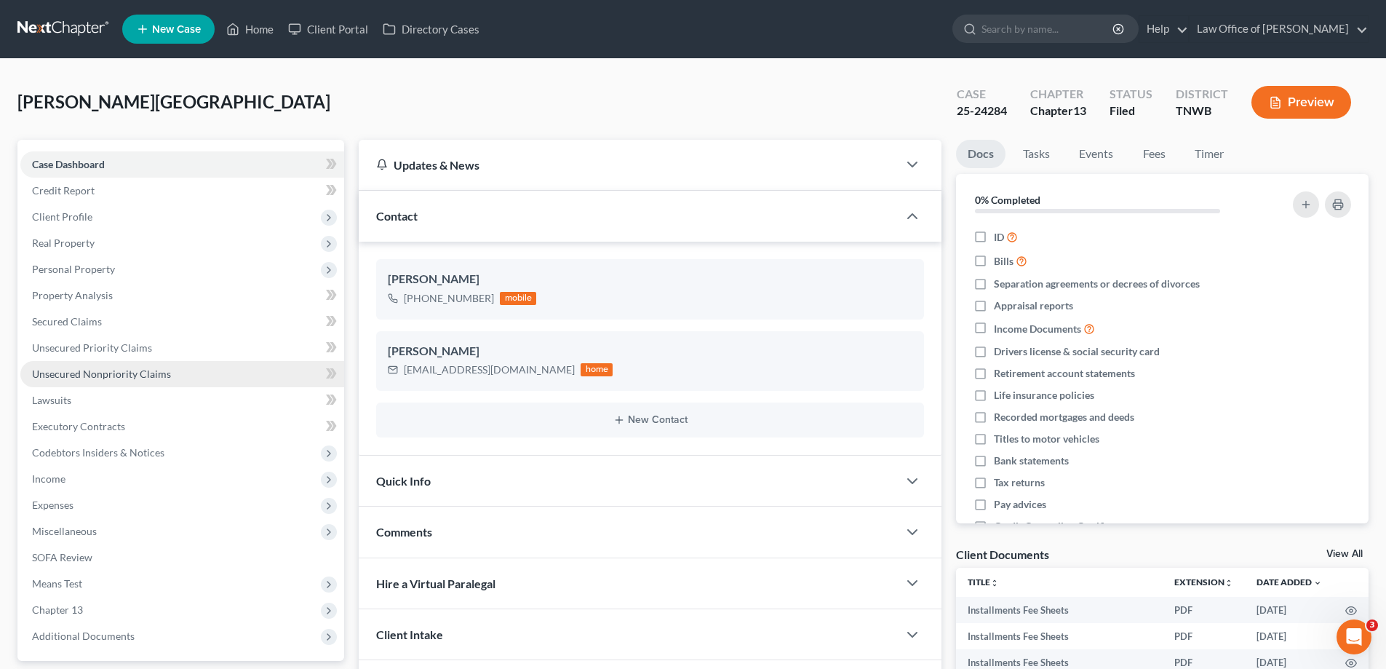
click at [119, 370] on span "Unsecured Nonpriority Claims" at bounding box center [101, 373] width 139 height 12
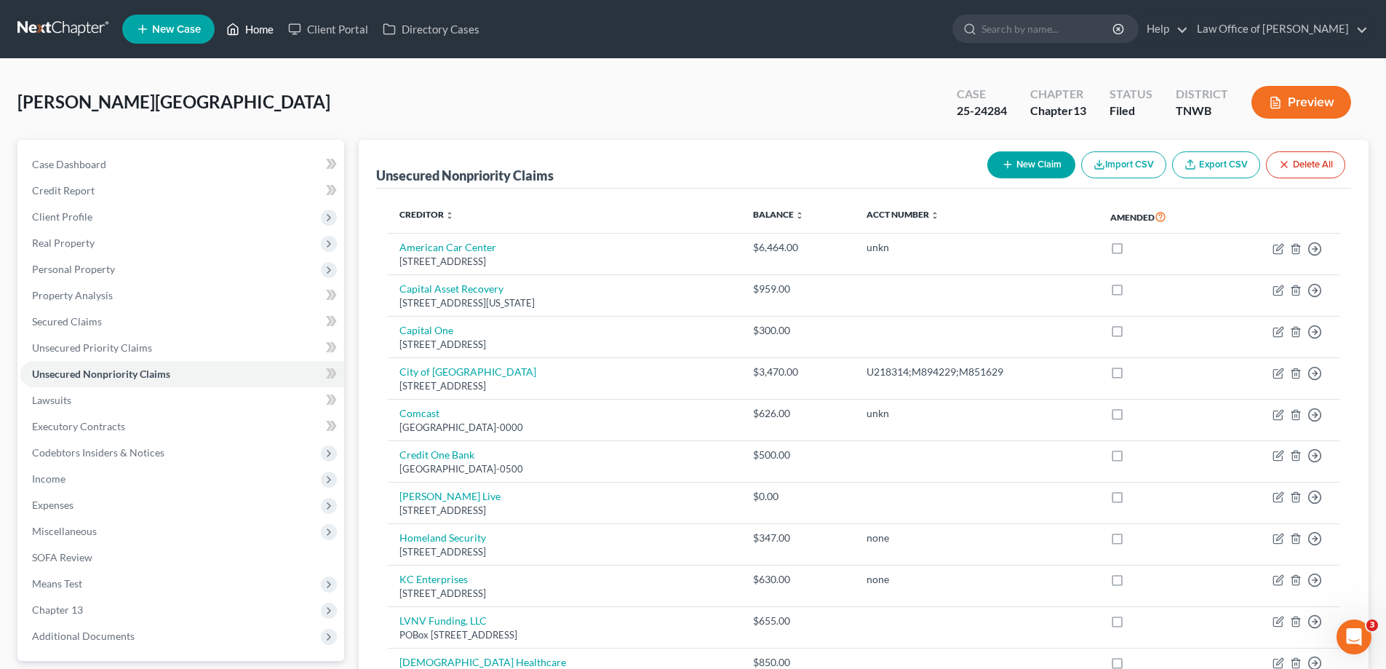
click at [260, 23] on link "Home" at bounding box center [250, 29] width 62 height 26
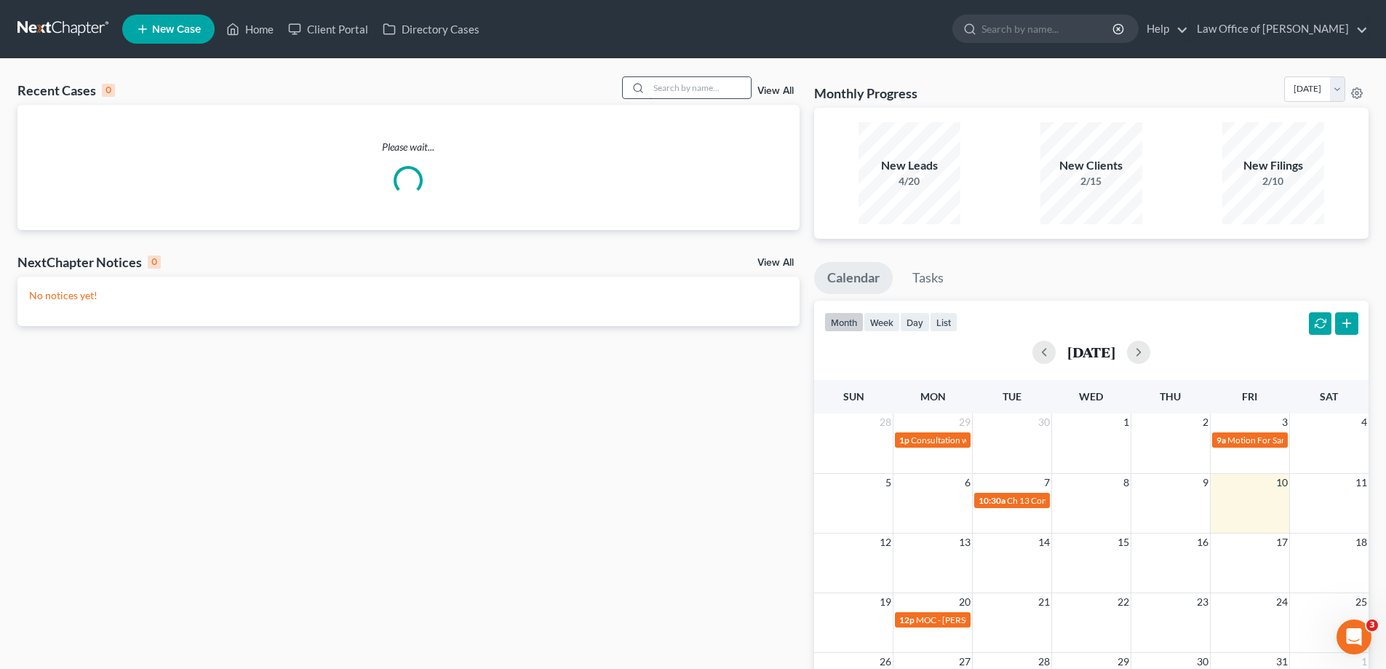
click at [692, 94] on input "search" at bounding box center [700, 87] width 102 height 21
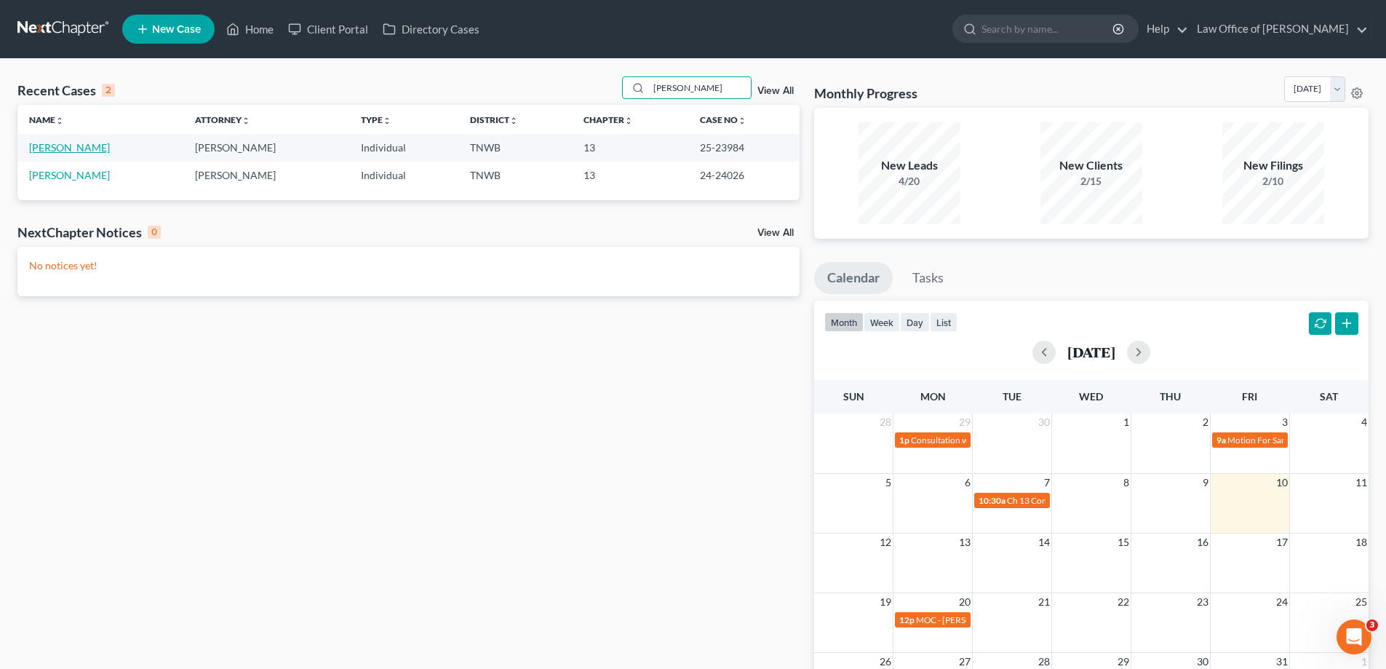
type input "pickens"
click at [83, 148] on link "Pickens, Tommy" at bounding box center [69, 147] width 81 height 12
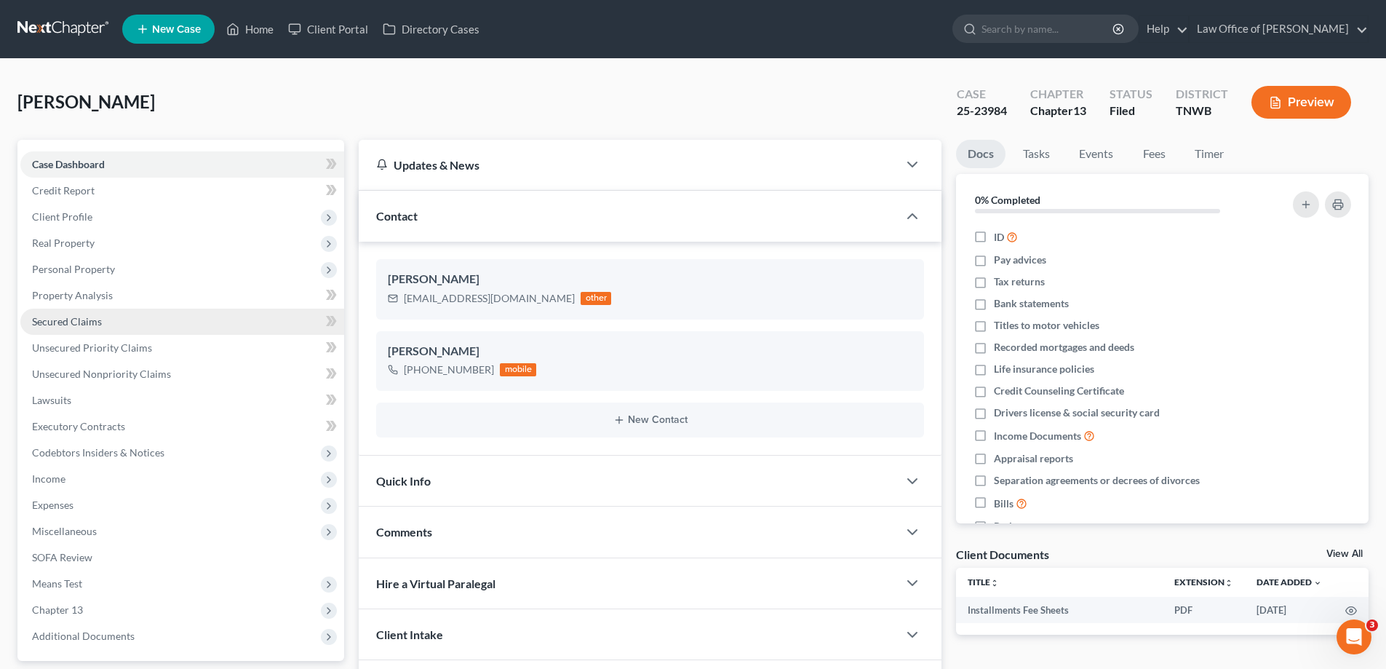
click at [88, 317] on span "Secured Claims" at bounding box center [67, 321] width 70 height 12
